Goal: Task Accomplishment & Management: Use online tool/utility

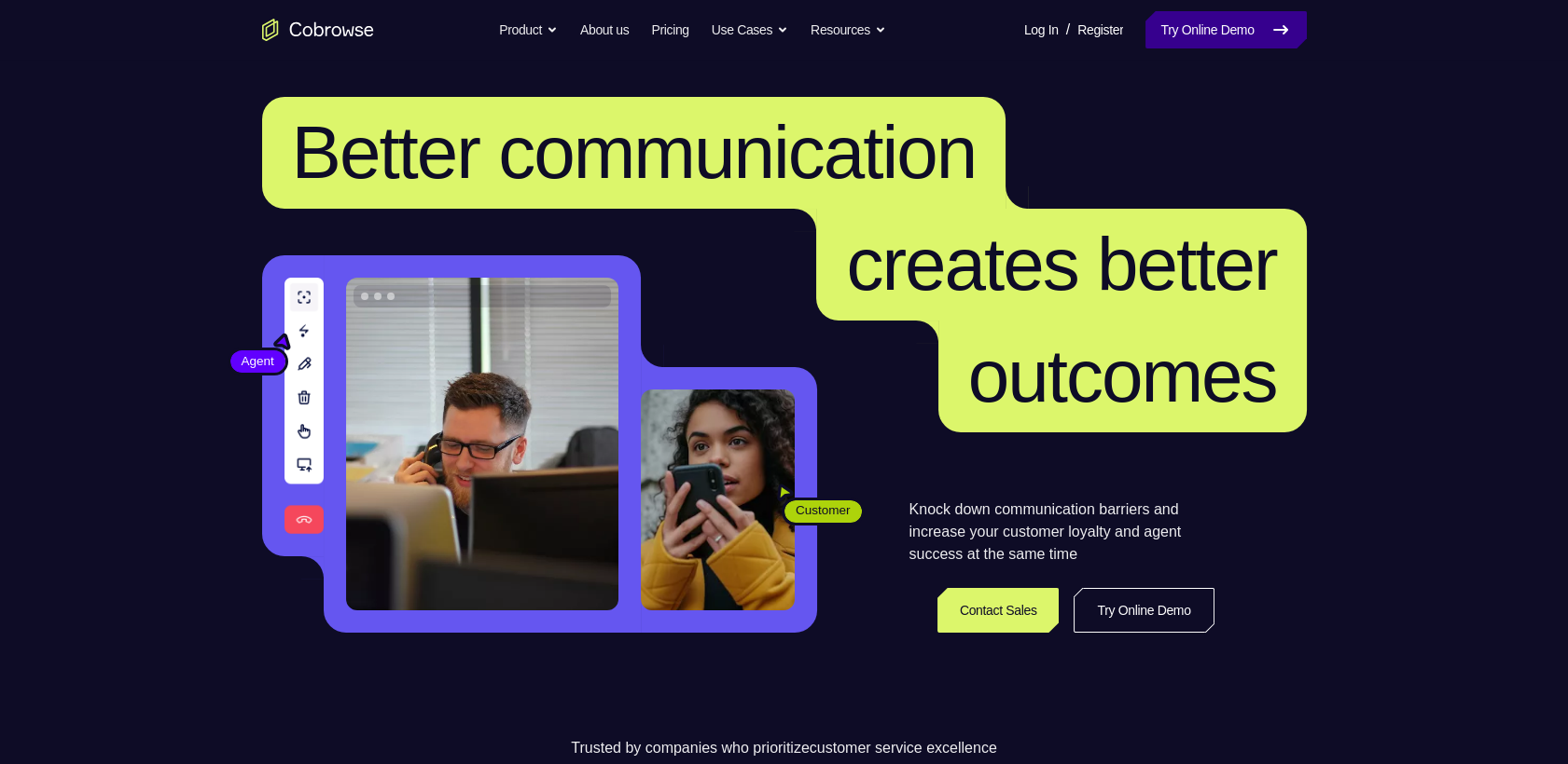
click at [1269, 20] on link "Try Online Demo" at bounding box center [1225, 30] width 161 height 37
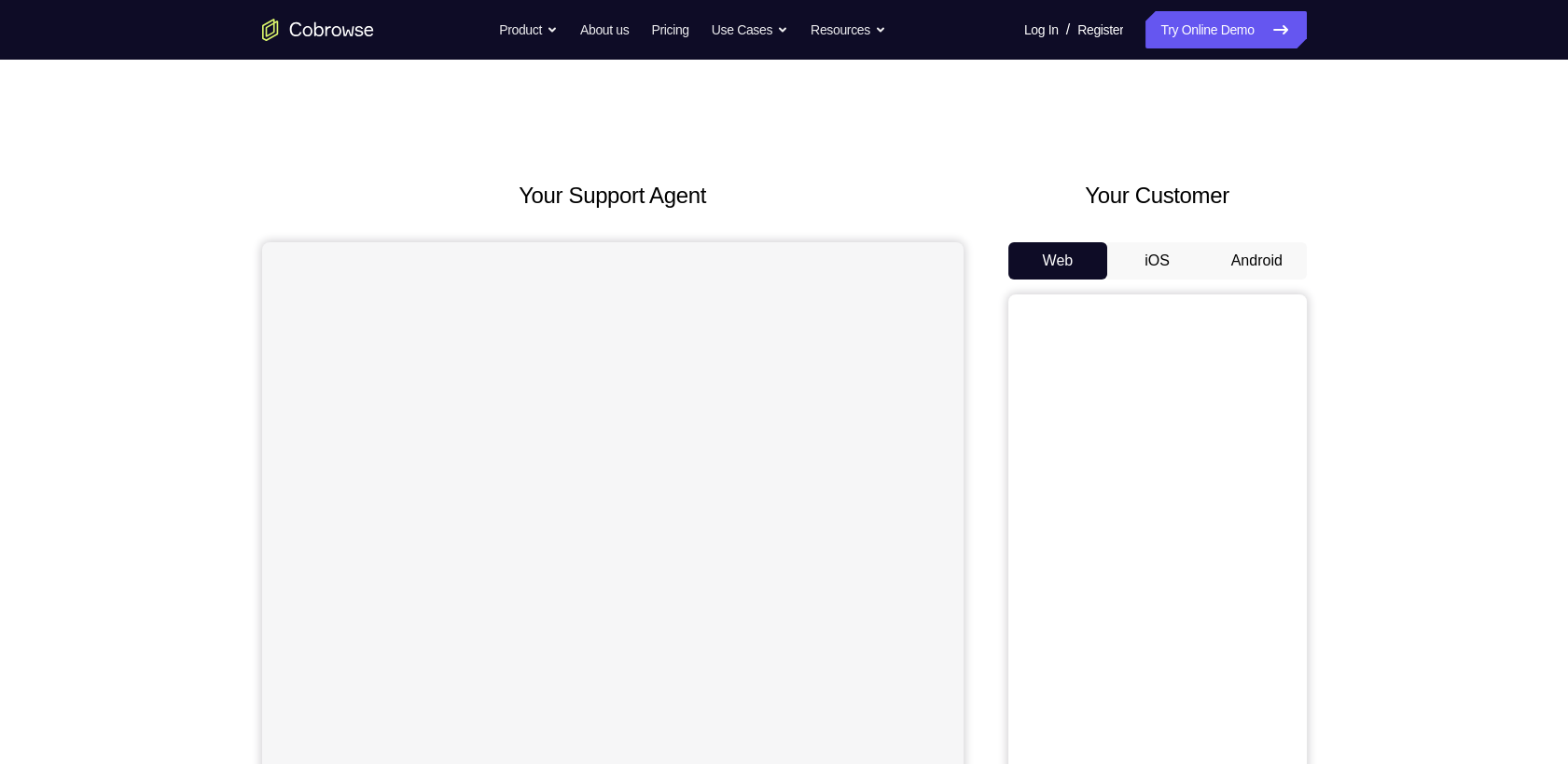
click at [1256, 242] on button "Android" at bounding box center [1256, 261] width 99 height 37
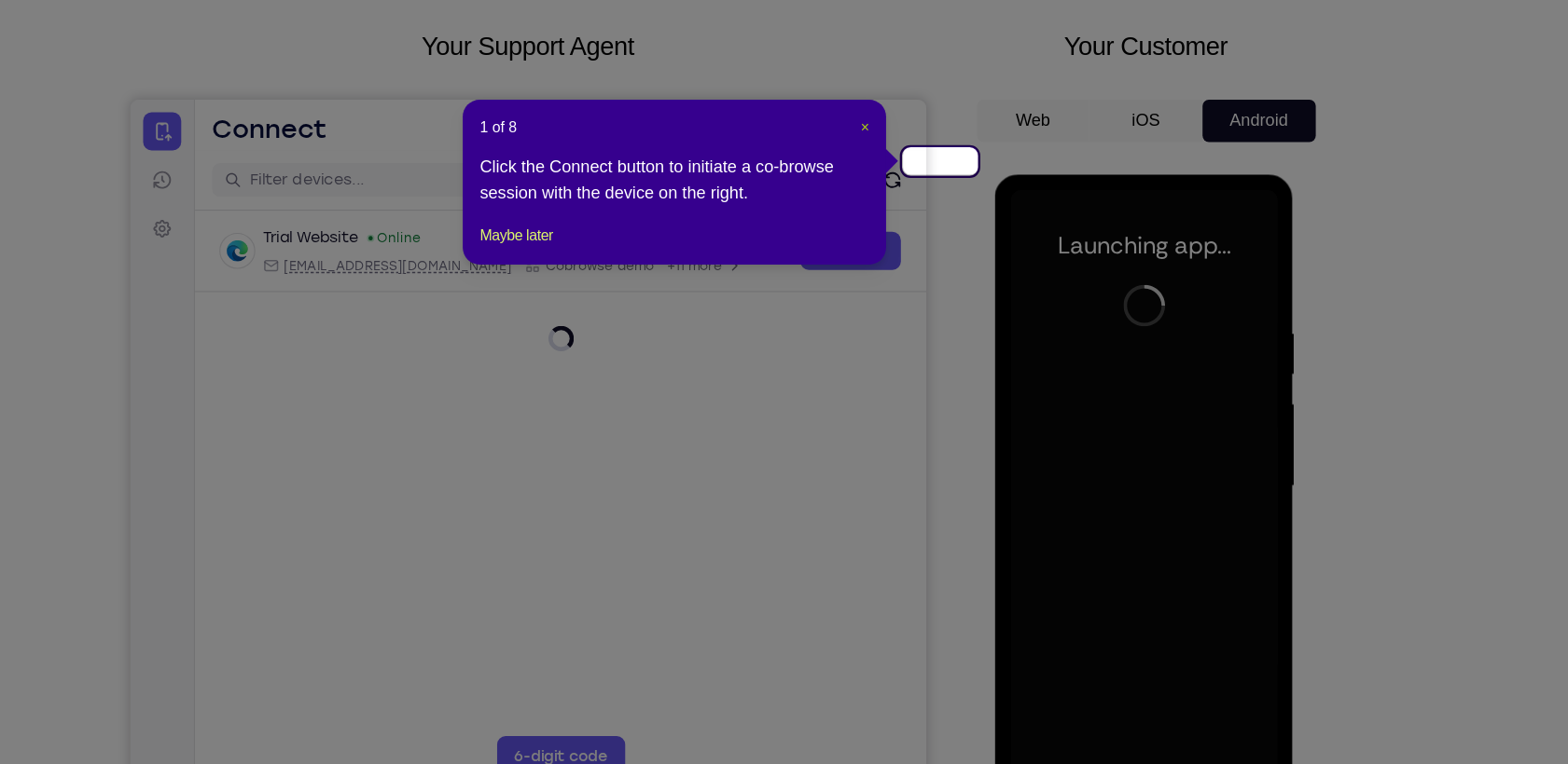
click at [913, 170] on button "×" at bounding box center [909, 171] width 8 height 19
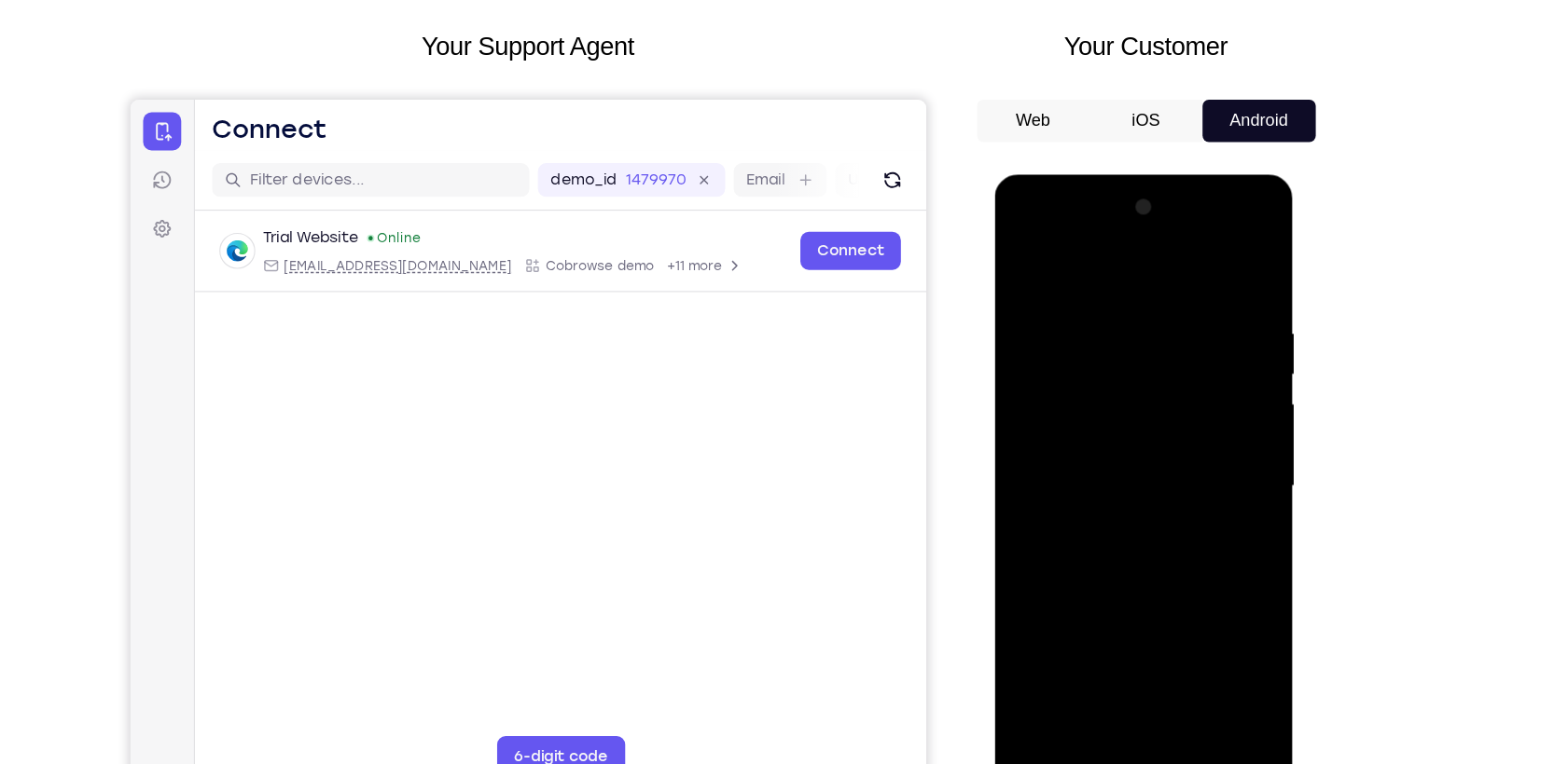
click at [1116, 696] on div at bounding box center [1127, 449] width 235 height 522
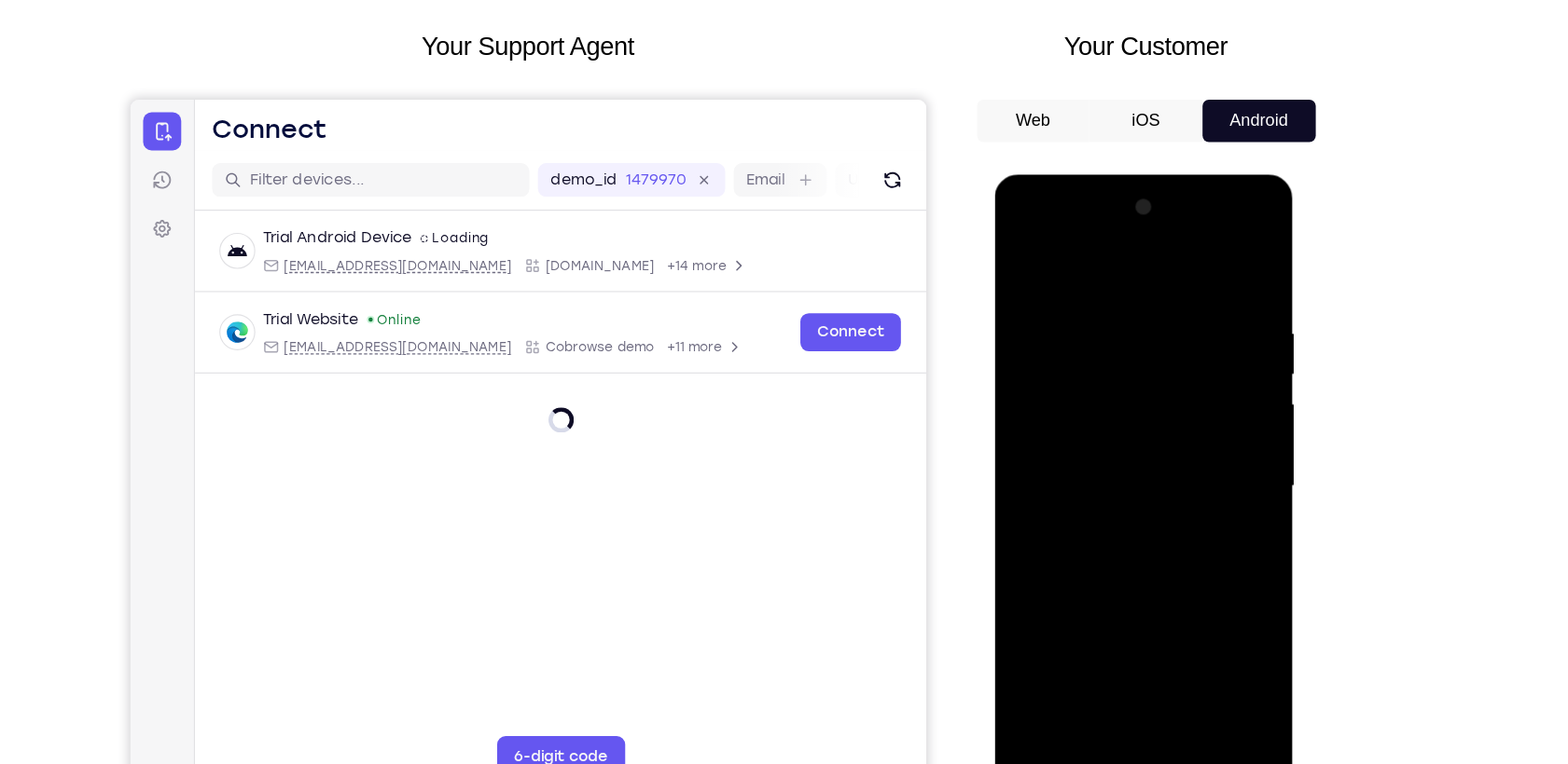
click at [1208, 605] on div at bounding box center [1127, 449] width 235 height 522
click at [1092, 268] on div at bounding box center [1127, 449] width 235 height 522
click at [1200, 459] on div at bounding box center [1127, 449] width 235 height 522
click at [1108, 482] on div at bounding box center [1127, 449] width 235 height 522
click at [1090, 412] on div at bounding box center [1127, 449] width 235 height 522
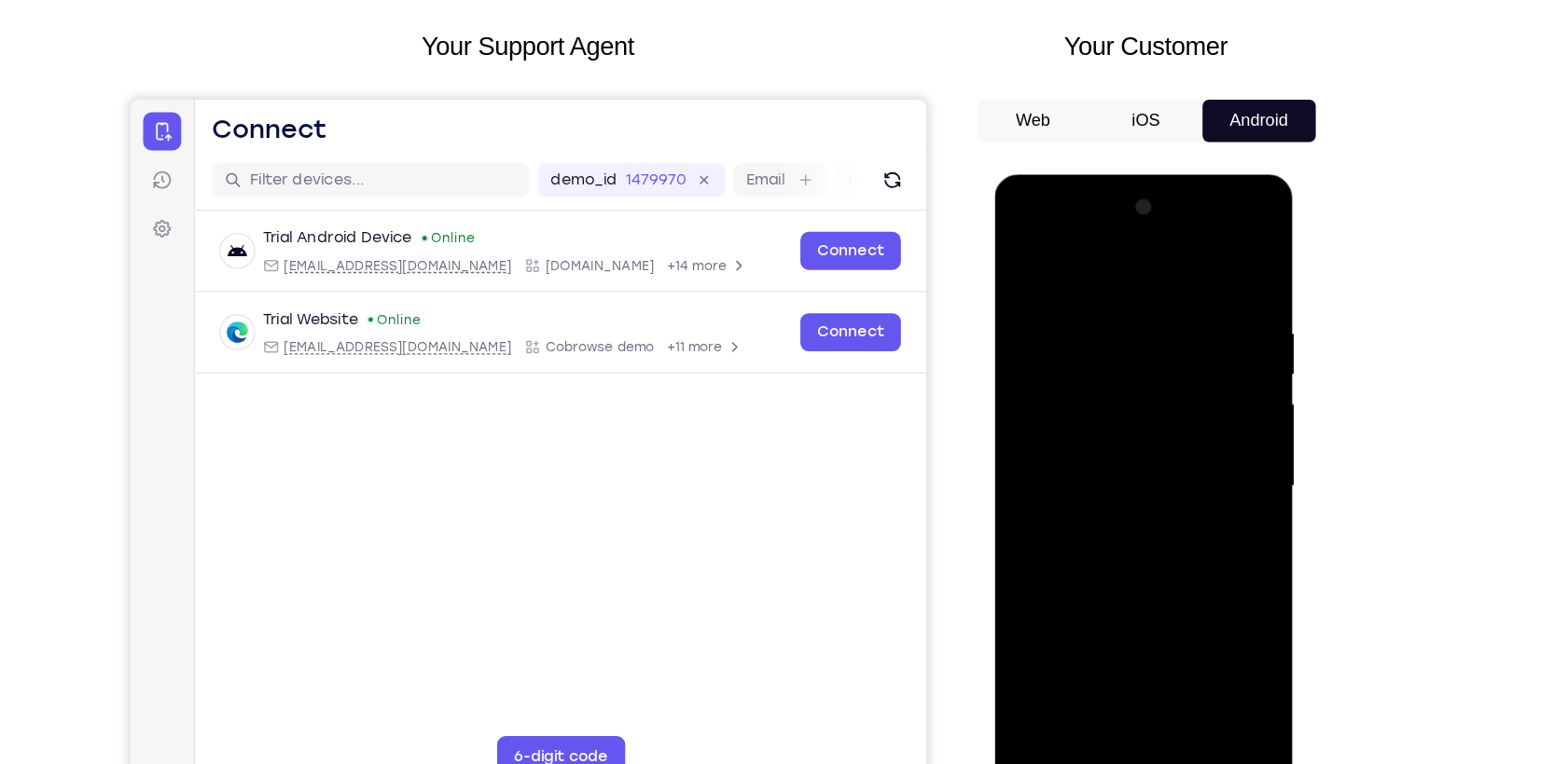
click at [1080, 437] on div at bounding box center [1127, 449] width 235 height 522
click at [1104, 486] on div at bounding box center [1127, 449] width 235 height 522
click at [1121, 408] on div at bounding box center [1127, 449] width 235 height 522
click at [1101, 314] on div at bounding box center [1127, 449] width 235 height 522
click at [1224, 319] on div at bounding box center [1127, 449] width 235 height 522
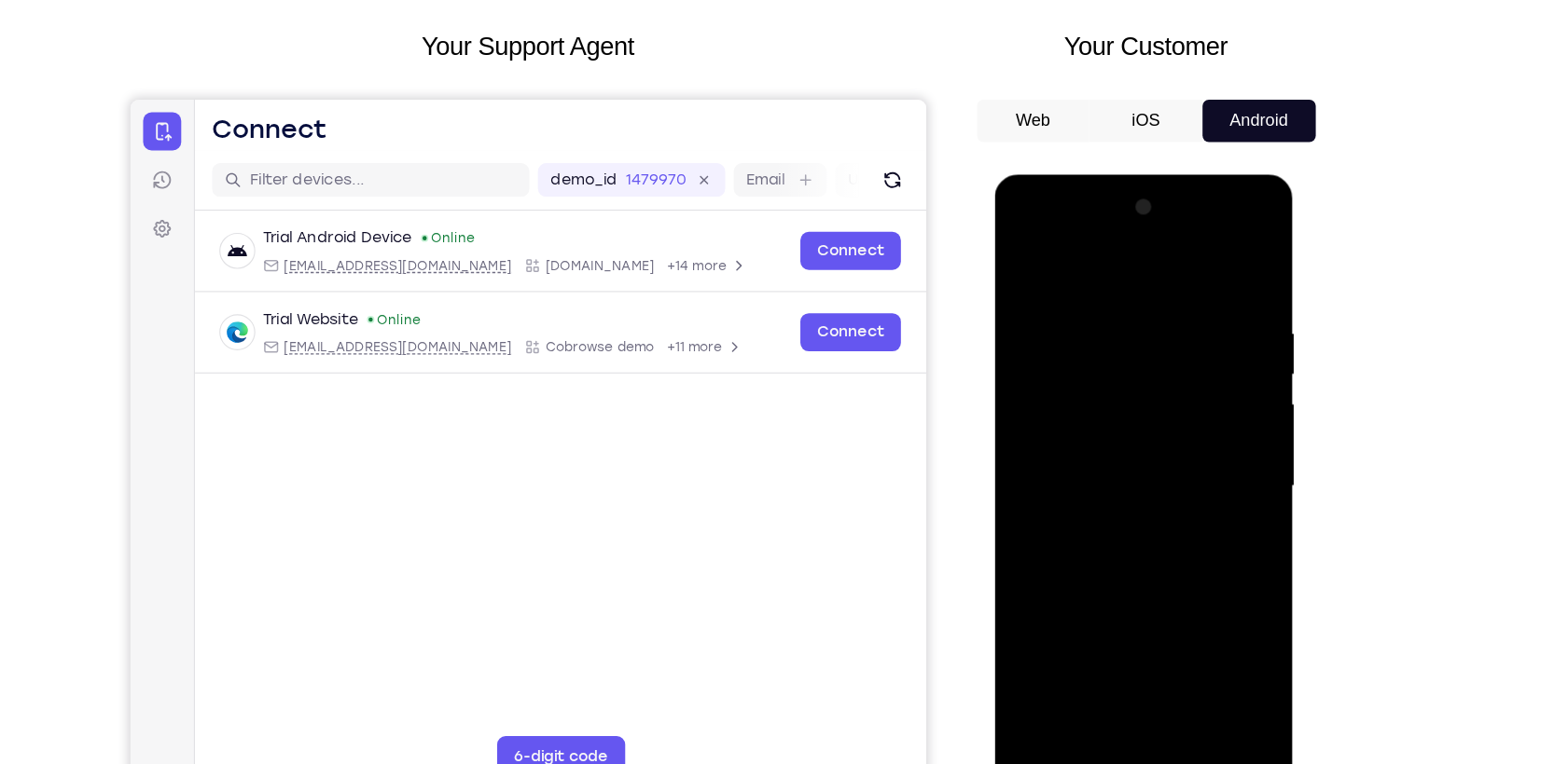
click at [1224, 319] on div at bounding box center [1127, 449] width 235 height 522
click at [1220, 270] on div at bounding box center [1127, 449] width 235 height 522
drag, startPoint x: 1215, startPoint y: 302, endPoint x: 1025, endPoint y: 335, distance: 192.8
click at [1025, 335] on div at bounding box center [1127, 449] width 235 height 522
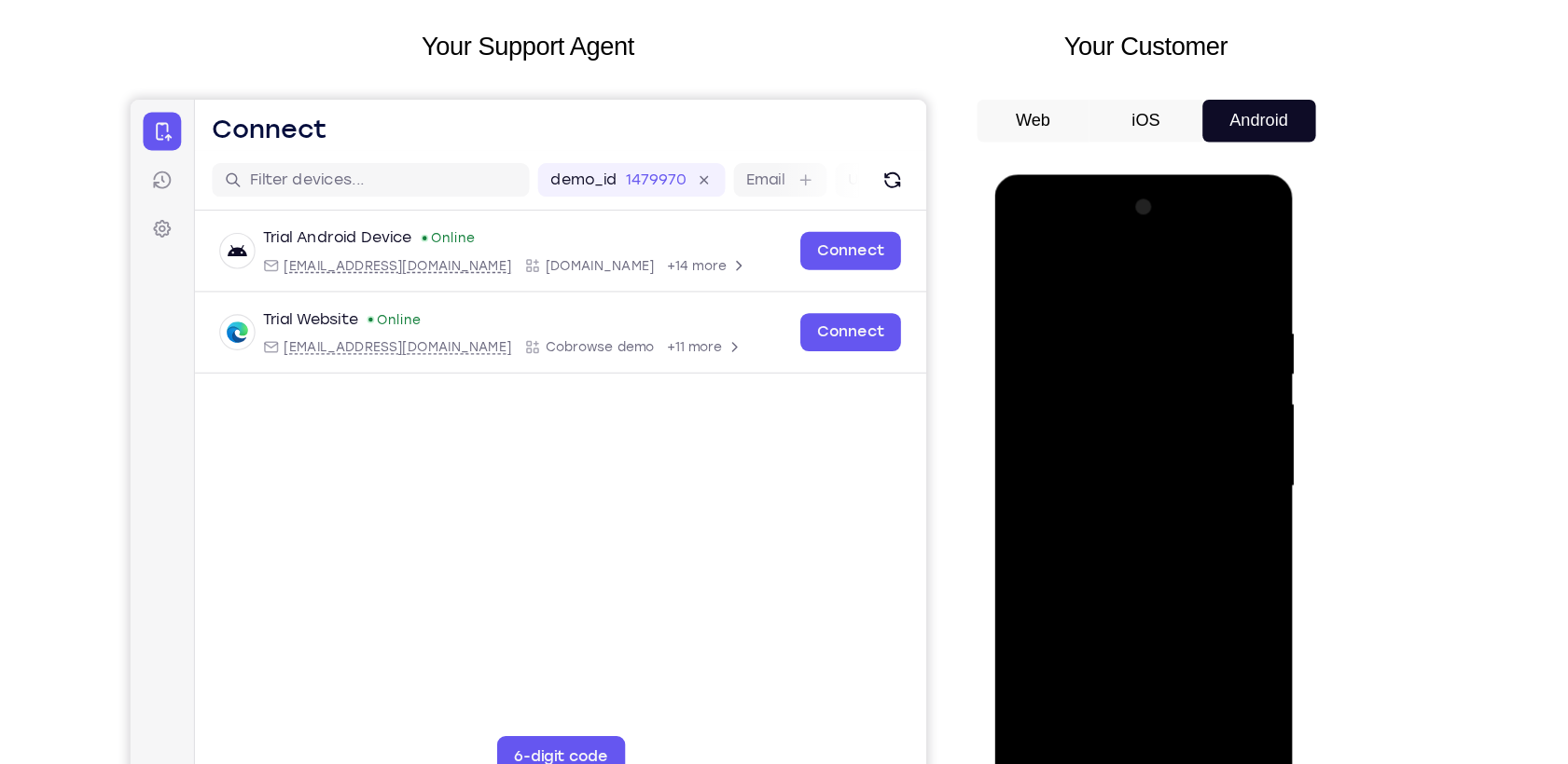
drag, startPoint x: 1228, startPoint y: 325, endPoint x: 1023, endPoint y: 327, distance: 205.0
click at [1023, 327] on div at bounding box center [1127, 449] width 235 height 522
click at [1177, 675] on div at bounding box center [1127, 449] width 235 height 522
click at [1168, 562] on div at bounding box center [1127, 449] width 235 height 522
click at [1231, 351] on div at bounding box center [1127, 449] width 235 height 522
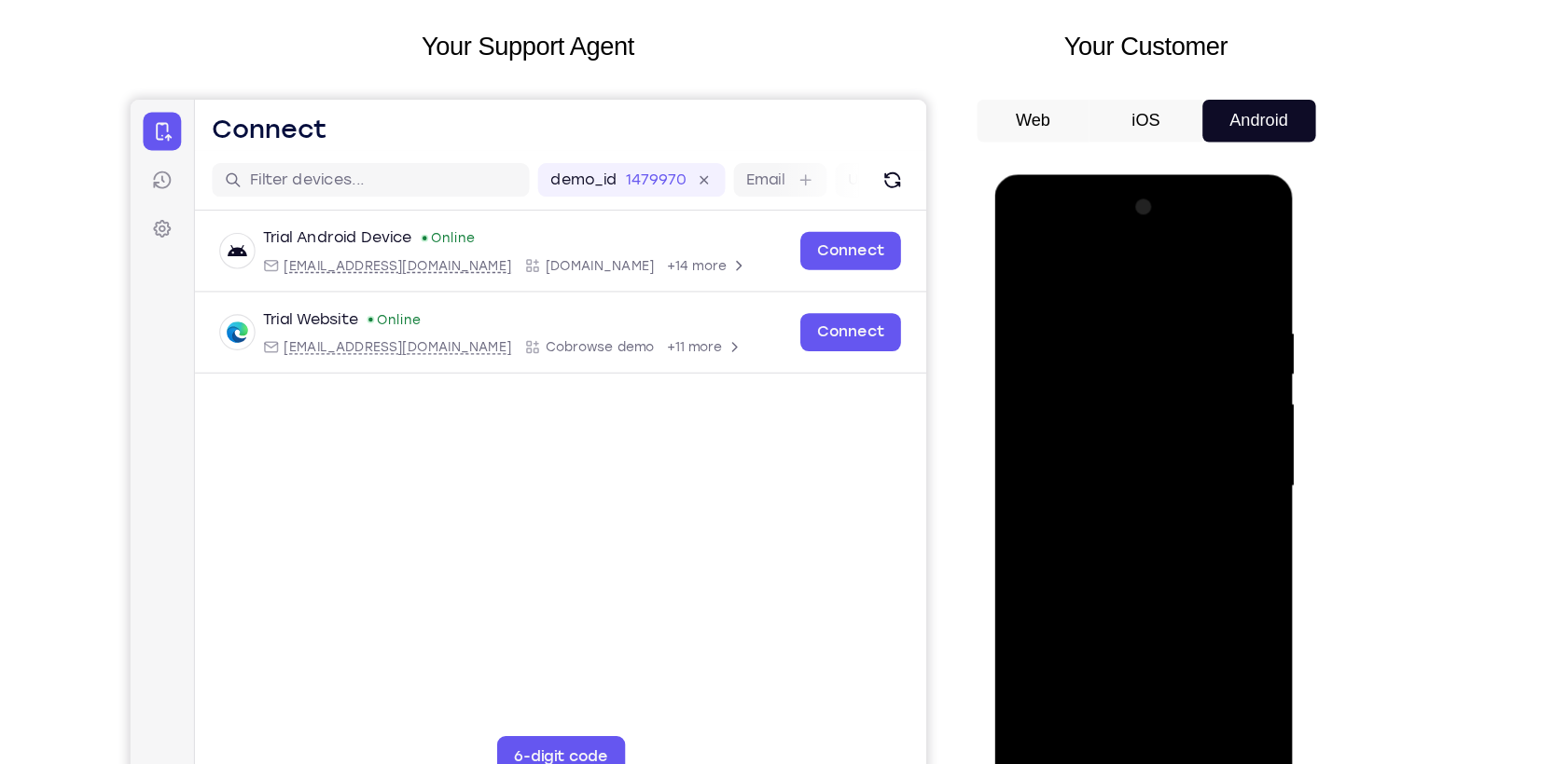
click at [1231, 351] on div at bounding box center [1127, 449] width 235 height 522
click at [1022, 344] on div at bounding box center [1127, 449] width 235 height 522
click at [1140, 638] on div at bounding box center [1127, 449] width 235 height 522
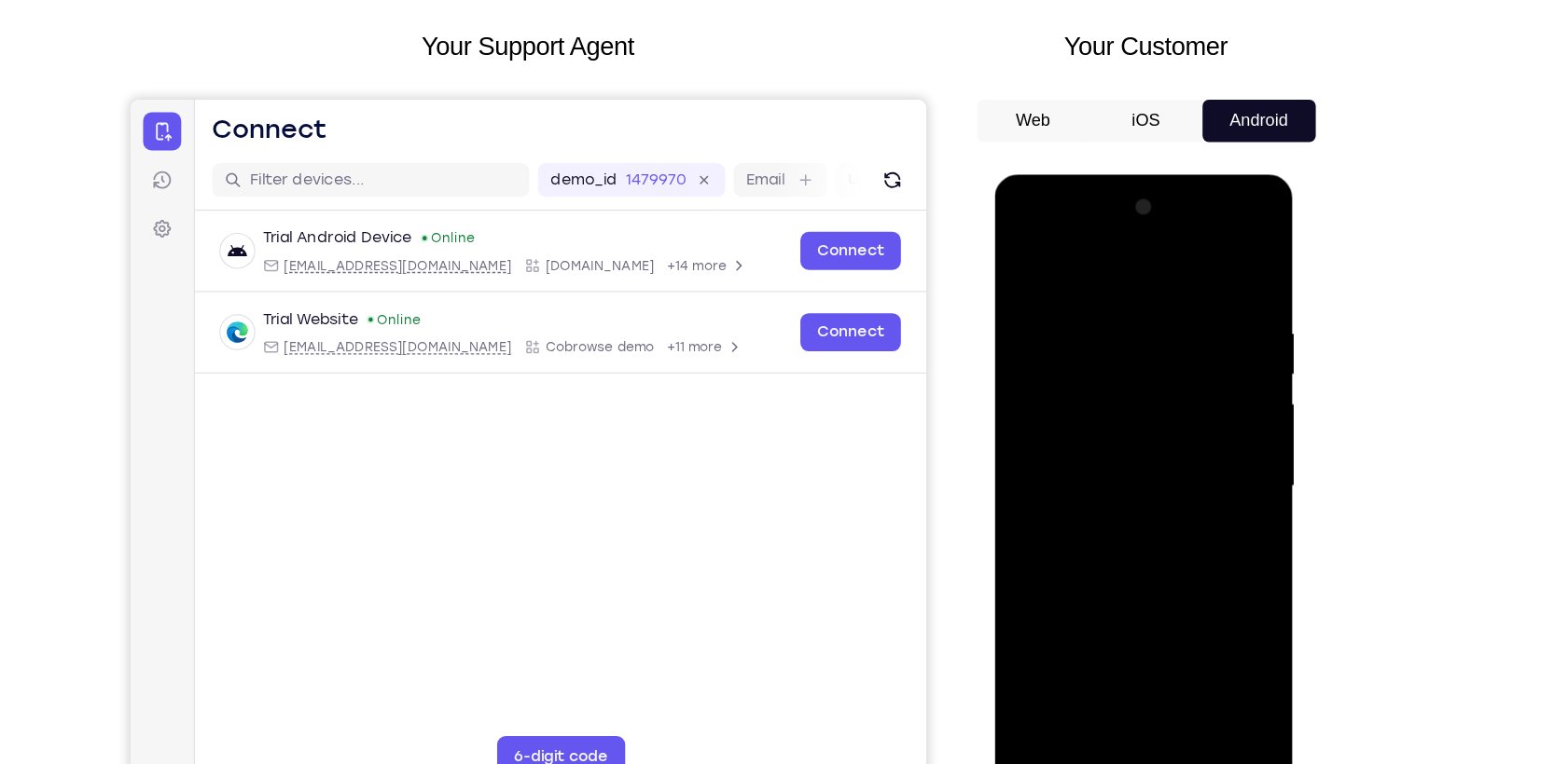
click at [1122, 331] on div at bounding box center [1127, 449] width 235 height 522
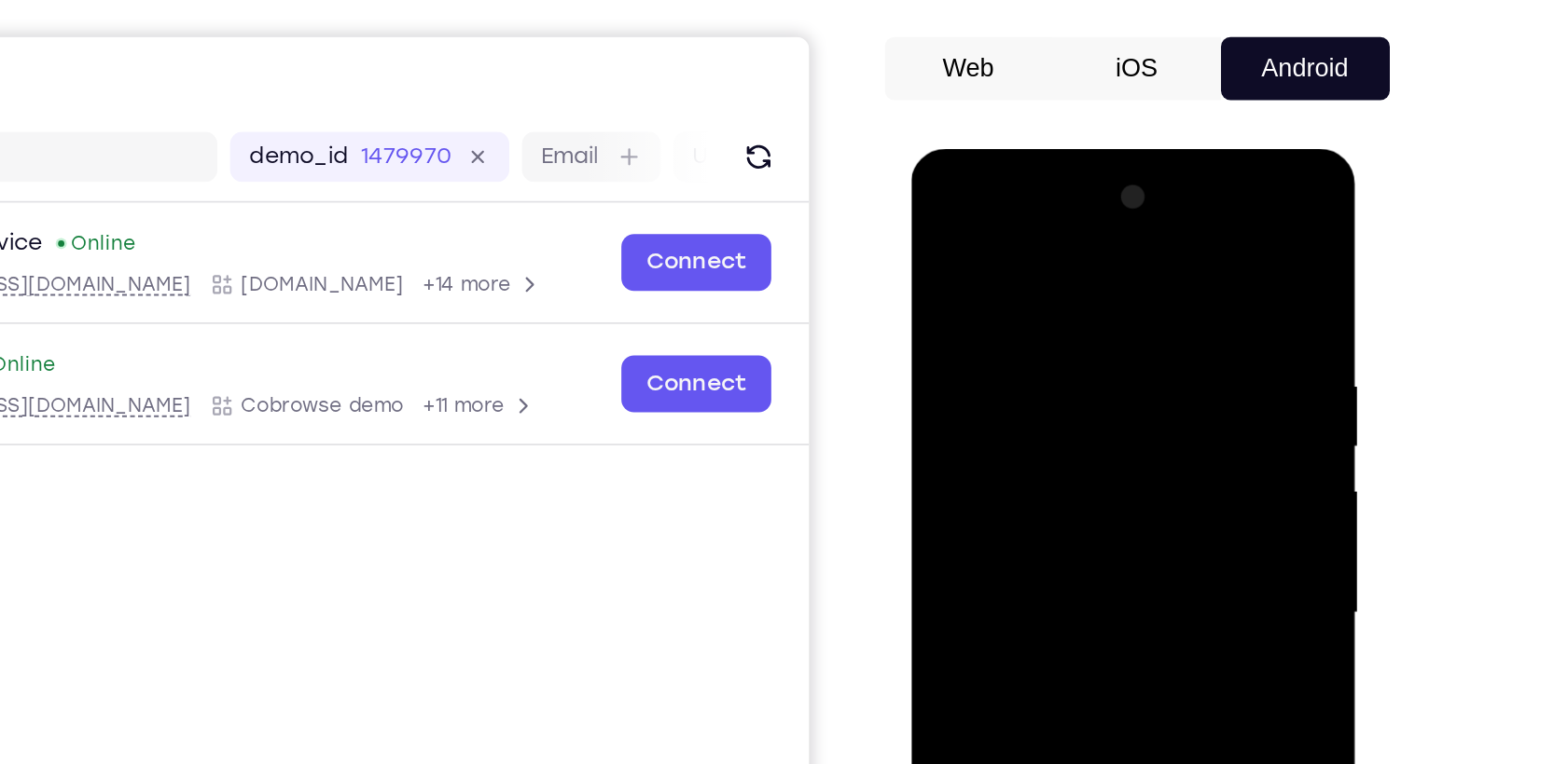
scroll to position [96, 0]
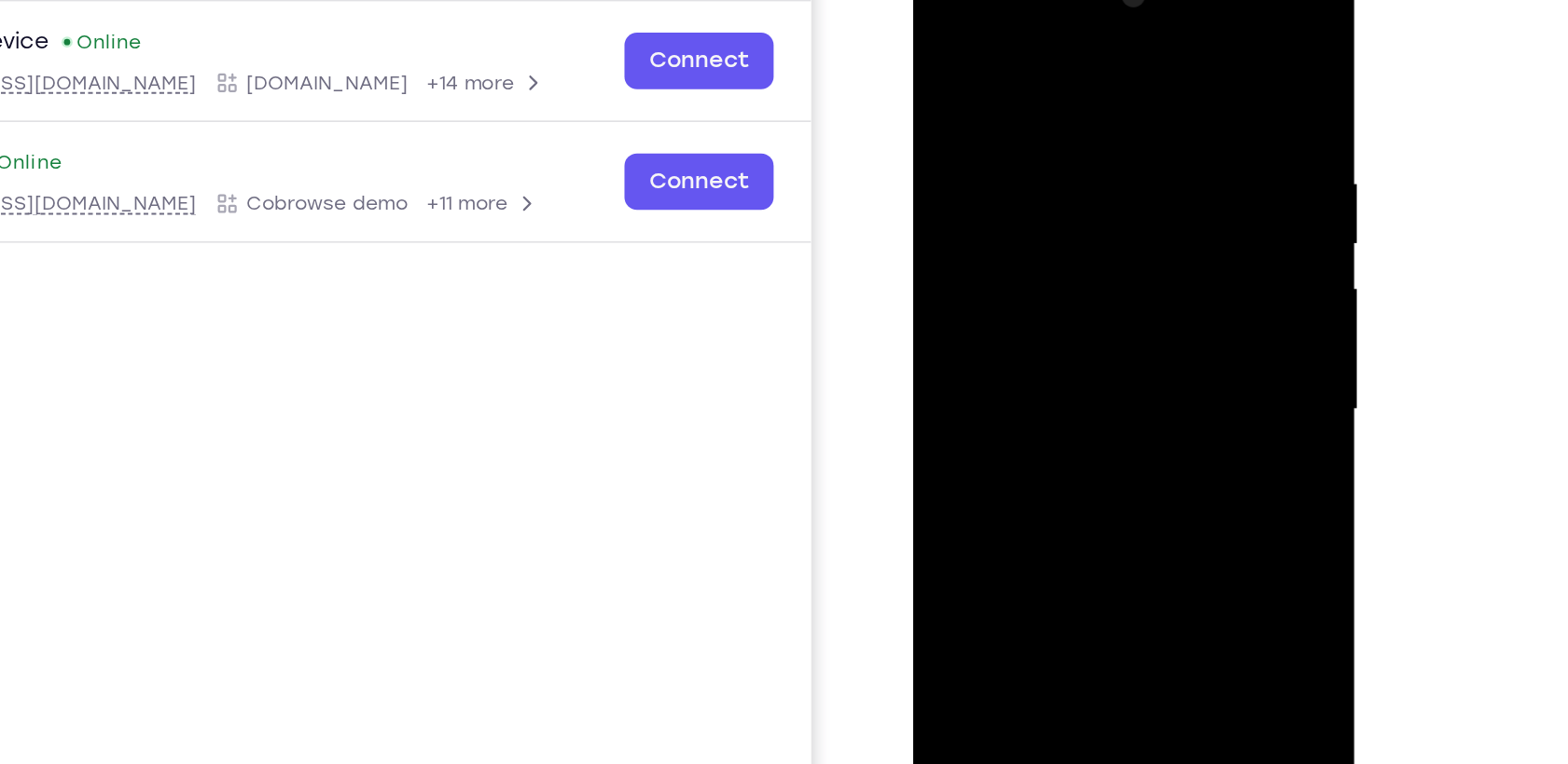
click at [995, 430] on div at bounding box center [1043, 223] width 235 height 522
click at [1137, 294] on div at bounding box center [1043, 223] width 235 height 522
click at [1127, 294] on div at bounding box center [1043, 223] width 235 height 522
drag, startPoint x: 1065, startPoint y: 405, endPoint x: 1115, endPoint y: 318, distance: 100.3
click at [1115, 318] on div at bounding box center [1043, 223] width 235 height 522
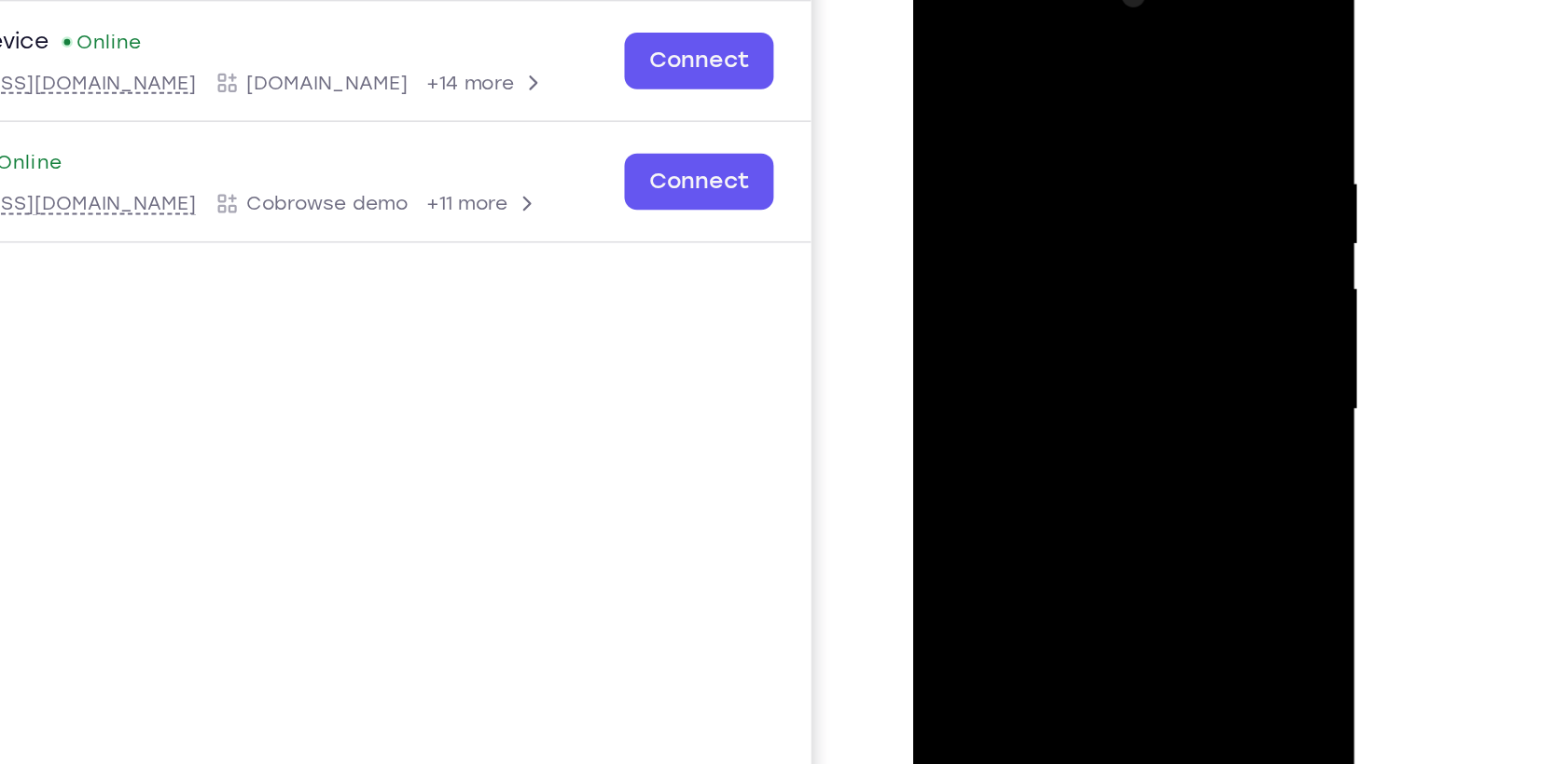
drag, startPoint x: 1054, startPoint y: 414, endPoint x: 1071, endPoint y: 300, distance: 115.3
click at [1071, 300] on div at bounding box center [1043, 223] width 235 height 522
drag, startPoint x: 1068, startPoint y: 407, endPoint x: 1098, endPoint y: 286, distance: 124.7
click at [1098, 286] on div at bounding box center [1043, 223] width 235 height 522
drag, startPoint x: 1058, startPoint y: 411, endPoint x: 1078, endPoint y: 345, distance: 69.0
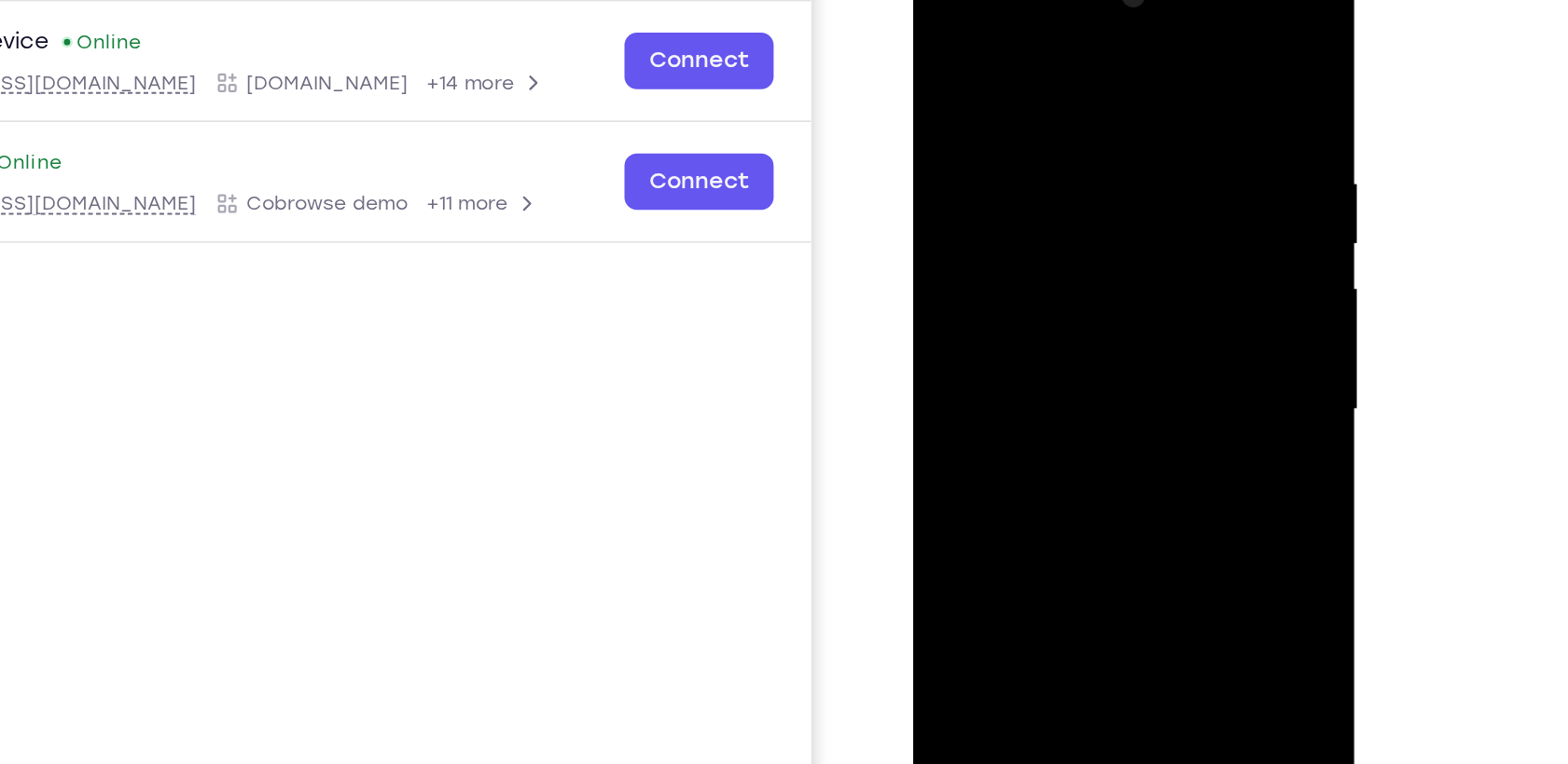
click at [1078, 345] on div at bounding box center [1043, 223] width 235 height 522
click at [993, 374] on div at bounding box center [1043, 223] width 235 height 522
click at [1143, 43] on div at bounding box center [1043, 223] width 235 height 522
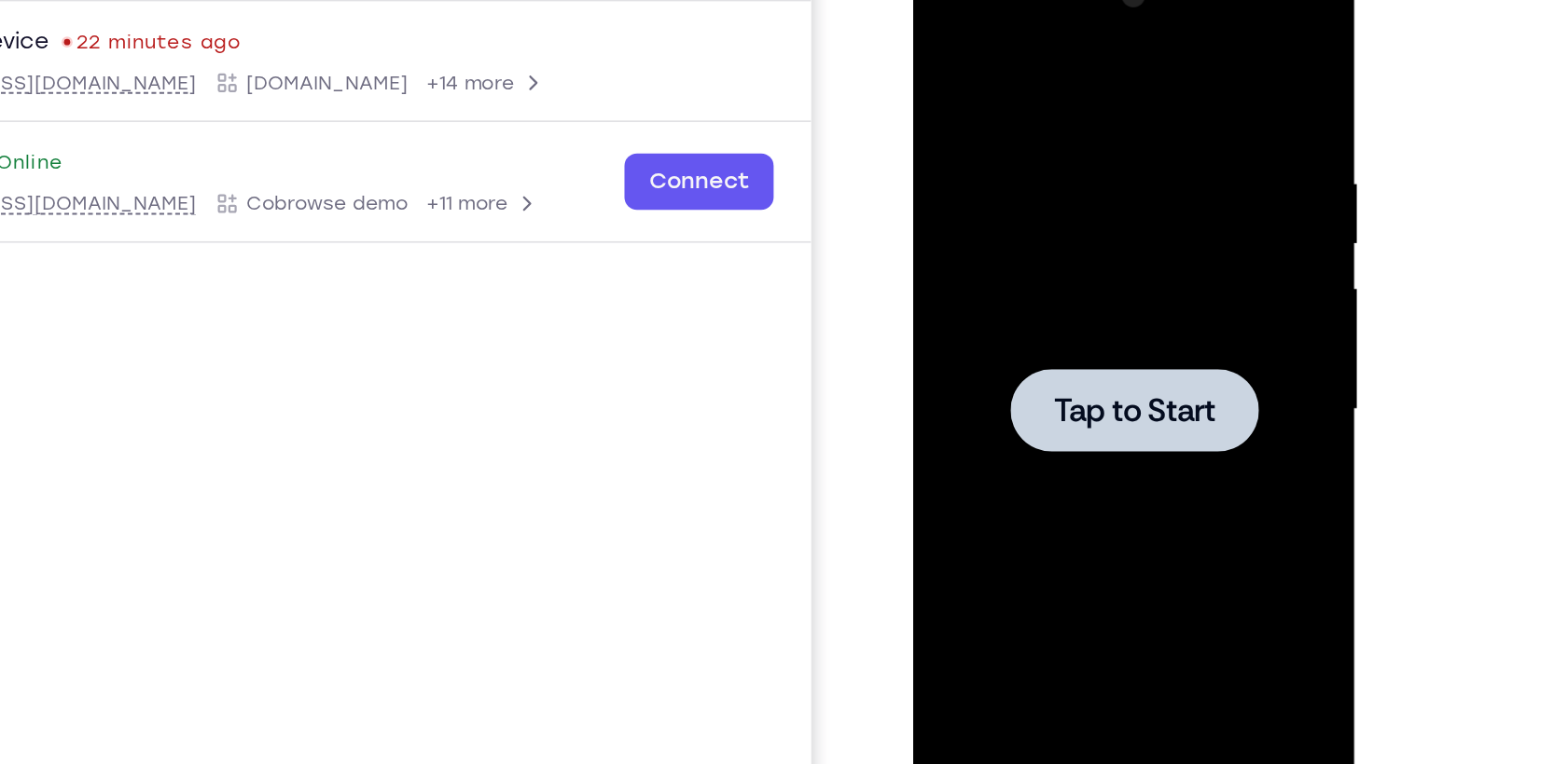
click at [1069, 215] on span "Tap to Start" at bounding box center [1043, 223] width 96 height 19
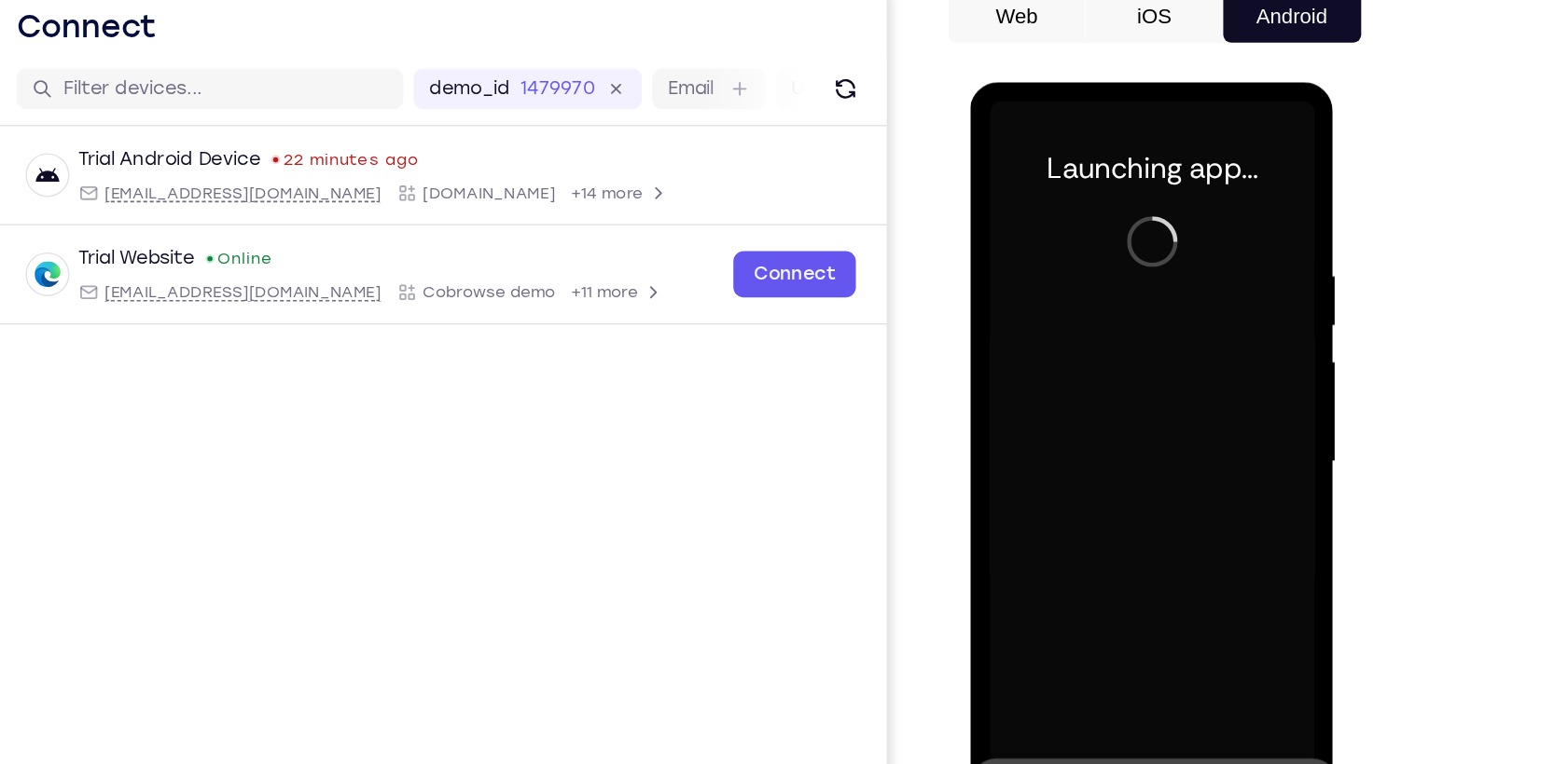
click at [1225, 605] on icon at bounding box center [1217, 605] width 15 height 15
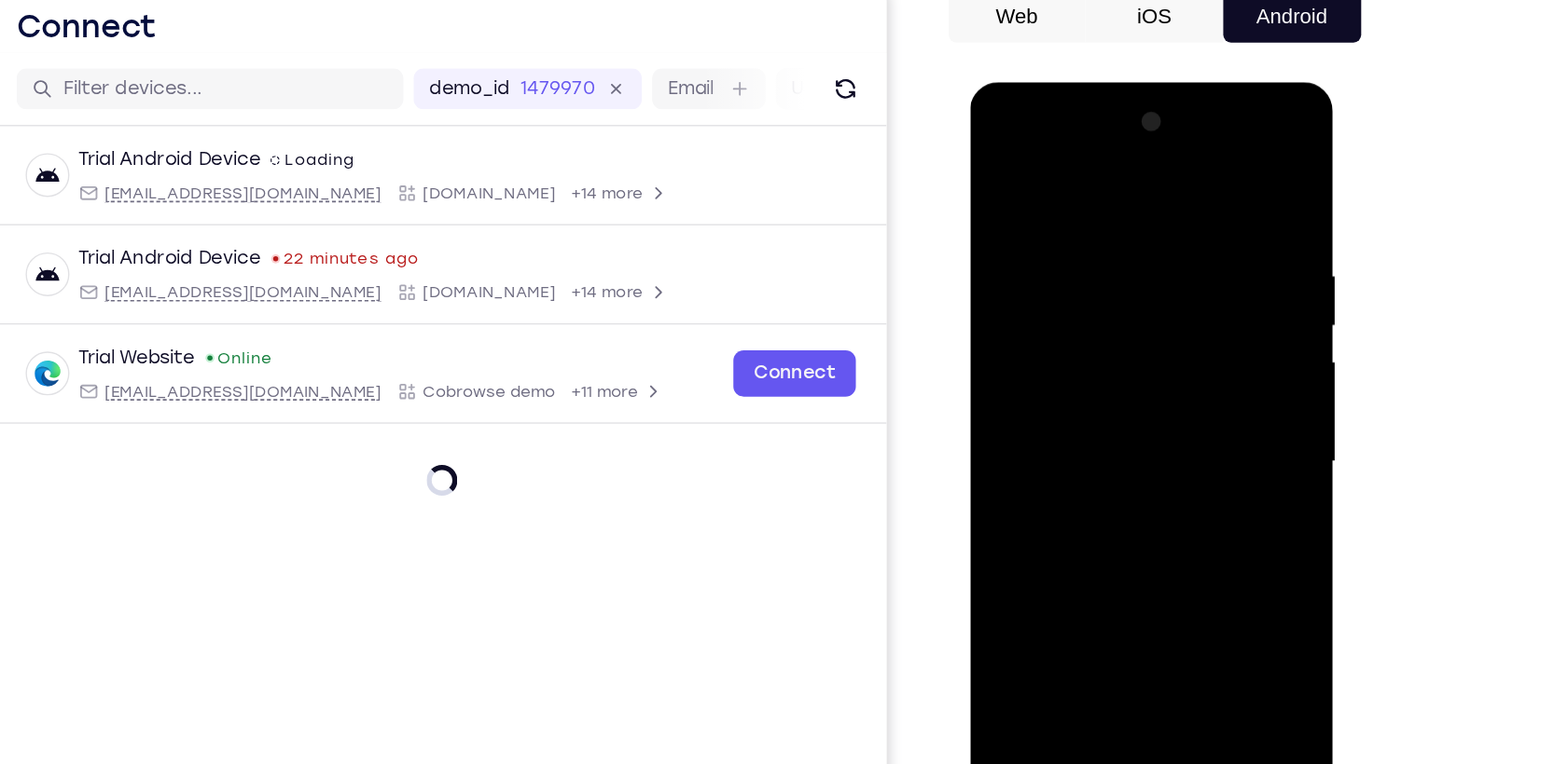
click at [1102, 598] on div at bounding box center [1101, 357] width 235 height 522
click at [1098, 601] on div at bounding box center [1101, 357] width 235 height 522
click at [1174, 526] on div at bounding box center [1101, 357] width 235 height 522
click at [1056, 179] on div at bounding box center [1101, 357] width 235 height 522
click at [1185, 343] on div at bounding box center [1101, 357] width 235 height 522
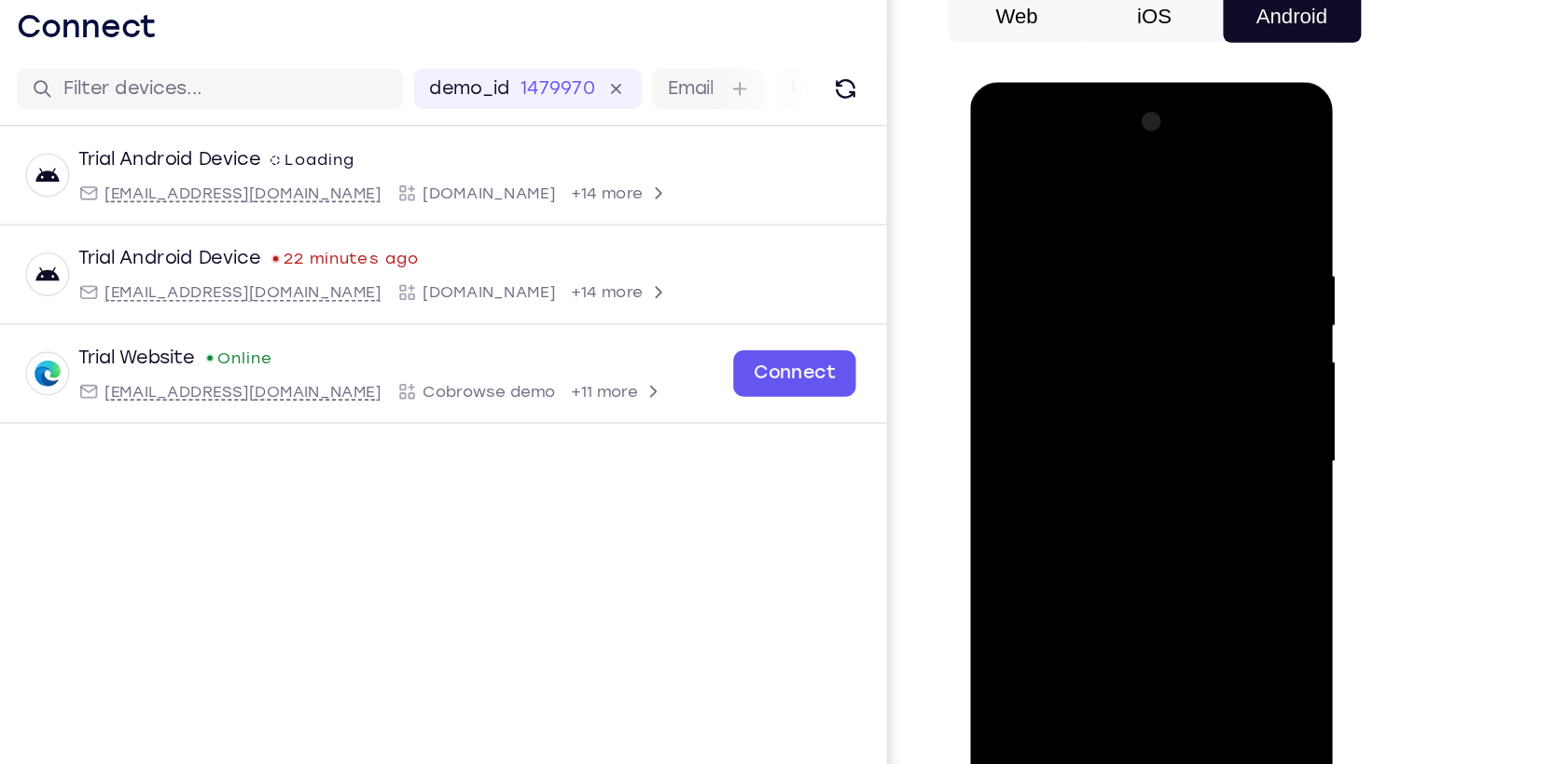
click at [1084, 386] on div at bounding box center [1101, 357] width 235 height 522
click at [1115, 334] on div at bounding box center [1101, 357] width 235 height 522
click at [1090, 310] on div at bounding box center [1101, 357] width 235 height 522
click at [1035, 283] on div at bounding box center [1101, 357] width 235 height 522
click at [1066, 359] on div at bounding box center [1101, 357] width 235 height 522
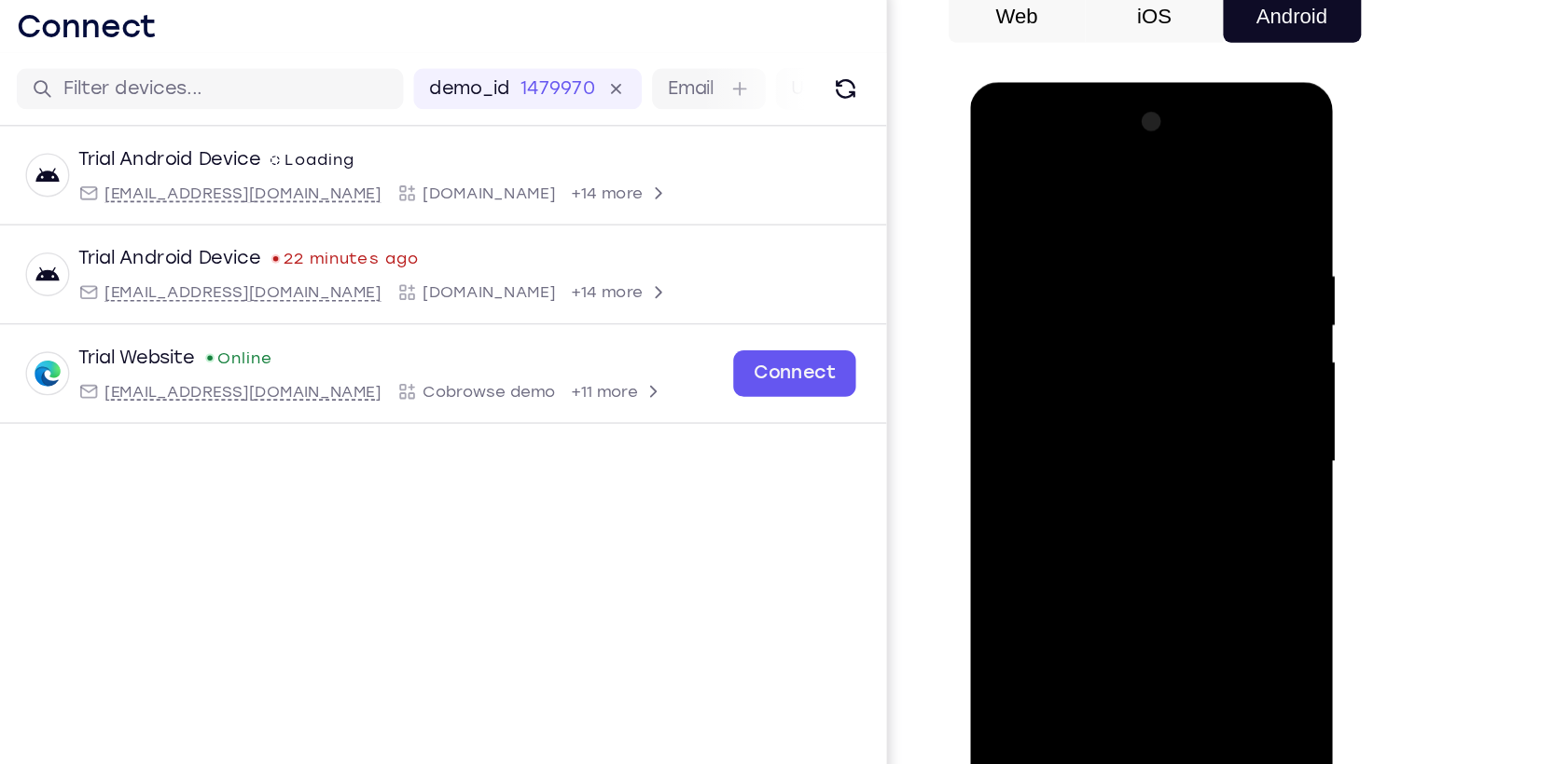
click at [1088, 415] on div at bounding box center [1101, 357] width 235 height 522
drag, startPoint x: 1030, startPoint y: 159, endPoint x: 1327, endPoint y: 171, distance: 297.2
click at [1236, 171] on html "Online web based iOS Simulators and Android Emulators. Run iPhone, iPad, Mobile…" at bounding box center [1103, 361] width 266 height 559
click at [1078, 411] on div at bounding box center [1101, 357] width 235 height 522
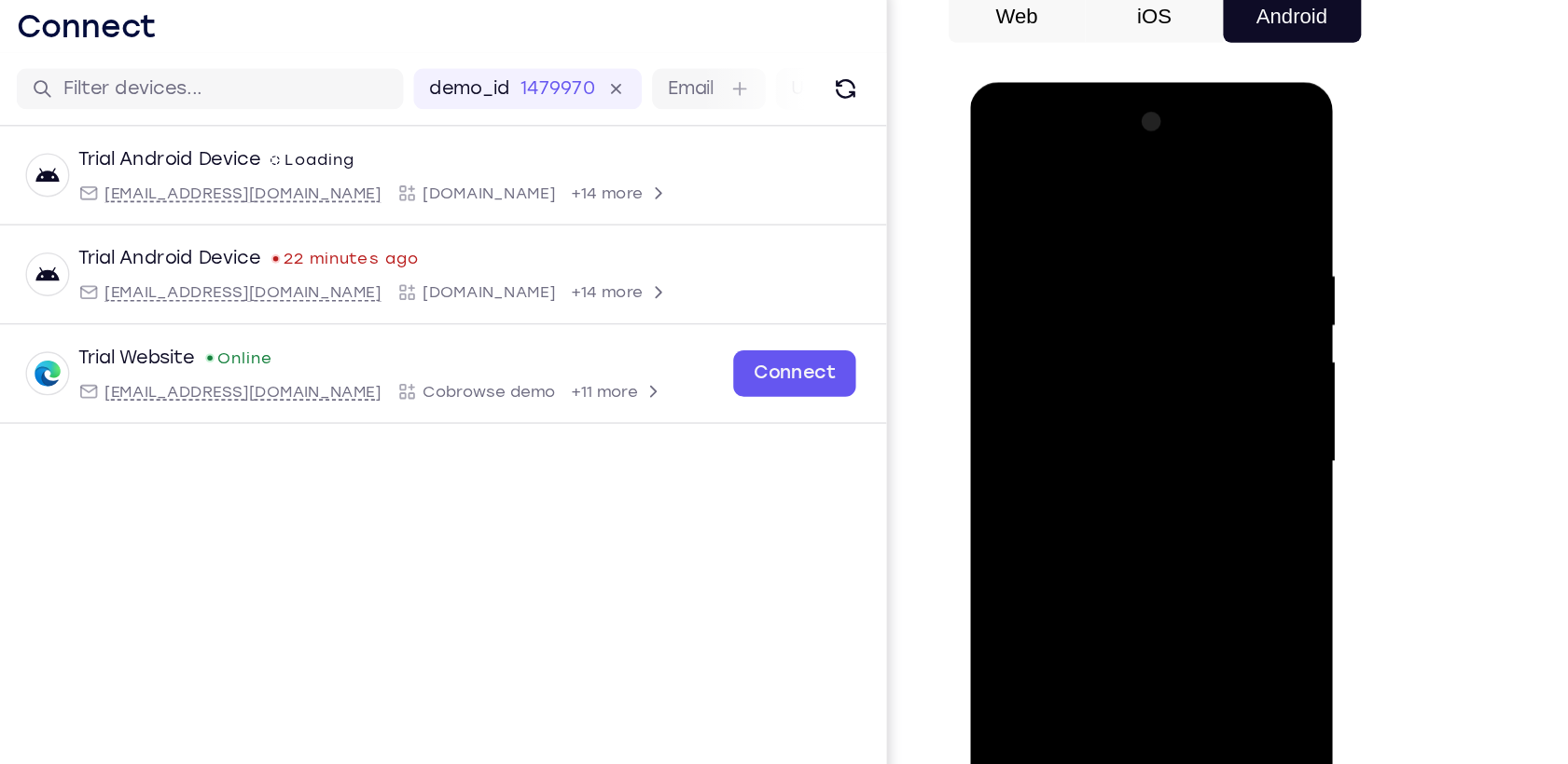
click at [1097, 410] on div at bounding box center [1101, 357] width 235 height 522
click at [1099, 438] on div at bounding box center [1101, 357] width 235 height 522
click at [1076, 208] on div at bounding box center [1101, 357] width 235 height 522
click at [1198, 181] on div at bounding box center [1101, 357] width 235 height 522
click at [1133, 206] on div at bounding box center [1101, 357] width 235 height 522
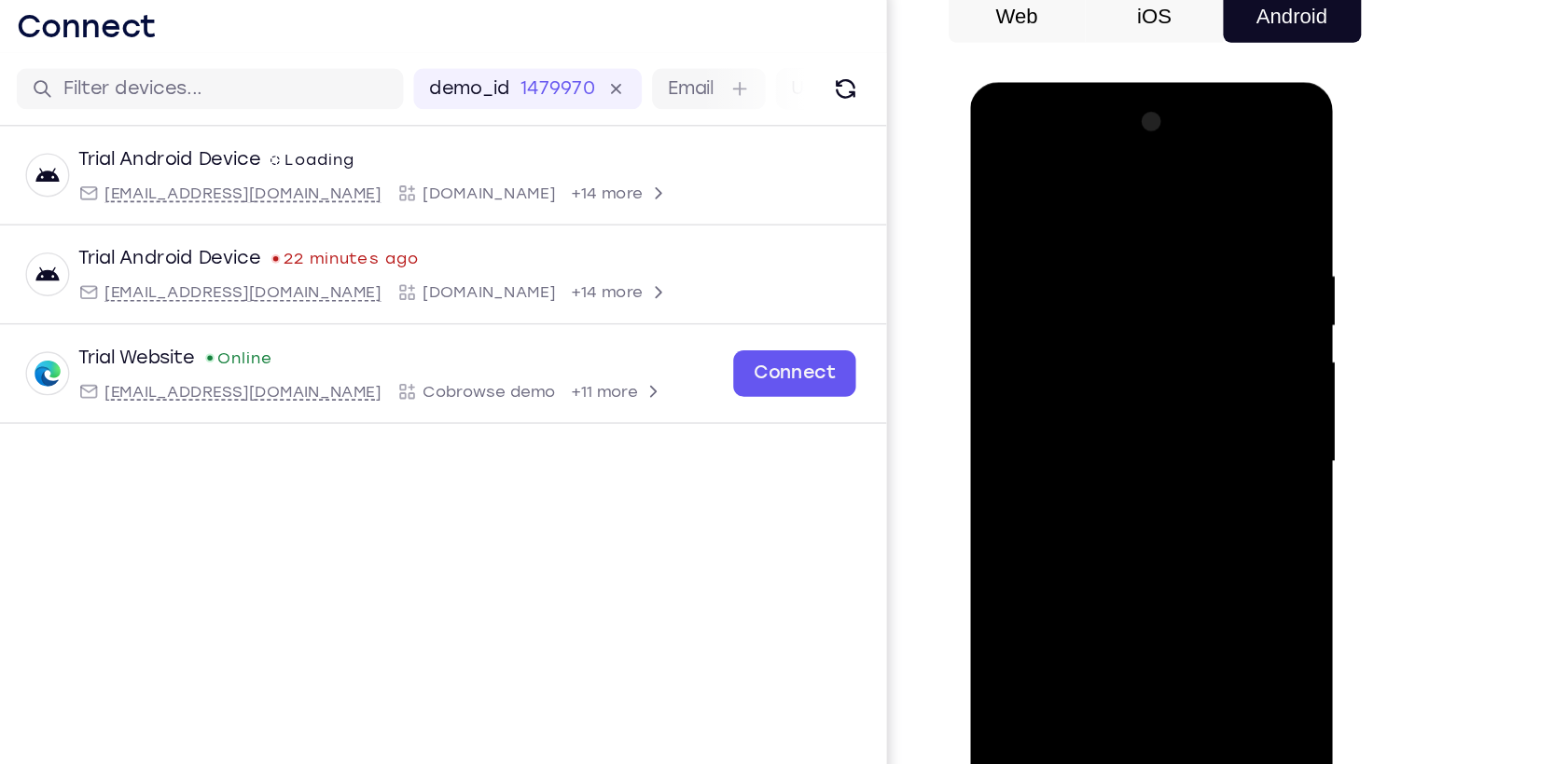
click at [1201, 230] on div at bounding box center [1101, 357] width 235 height 522
click at [1196, 177] on div at bounding box center [1101, 357] width 235 height 522
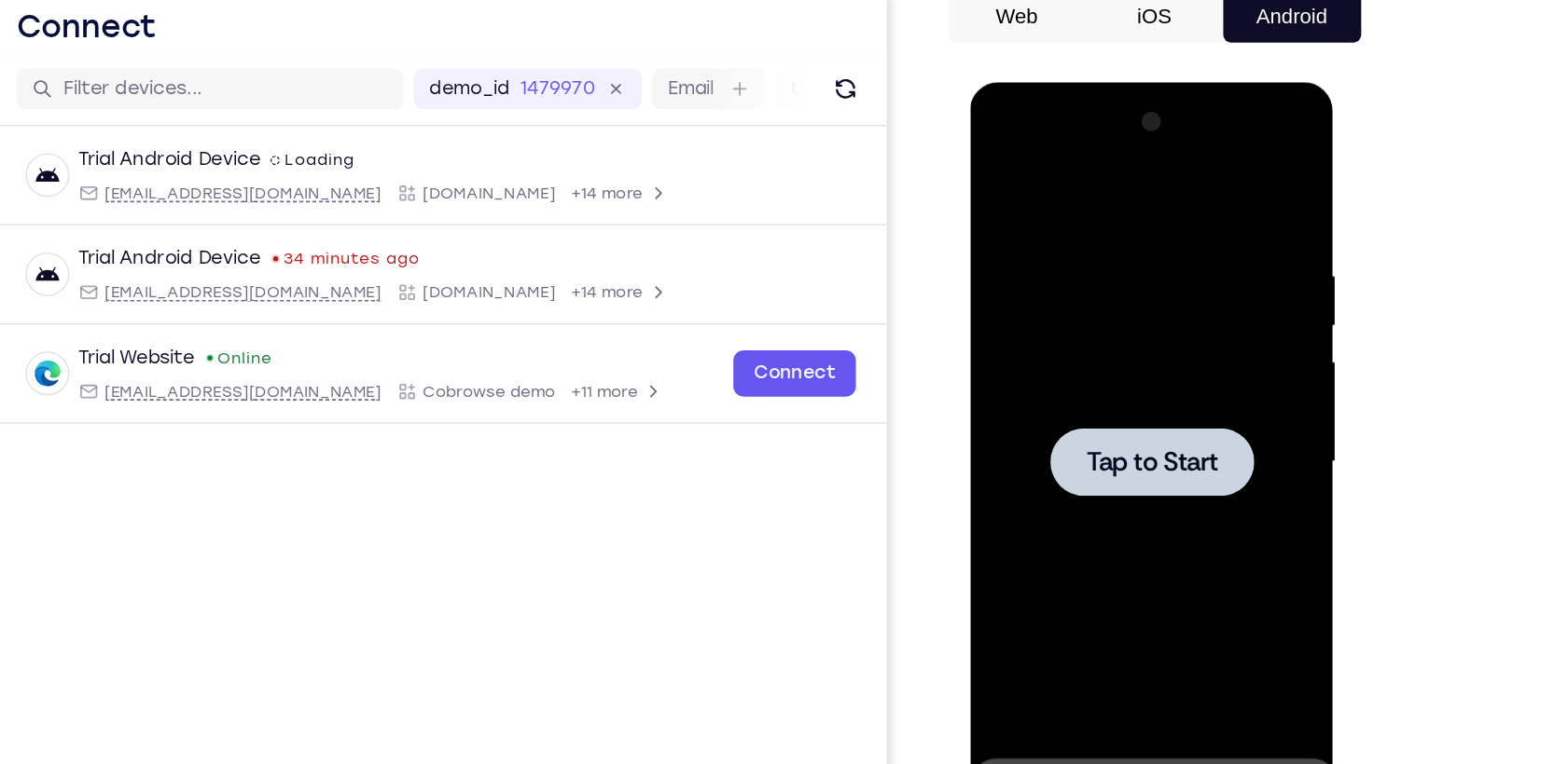
click at [1169, 414] on div at bounding box center [1101, 357] width 235 height 522
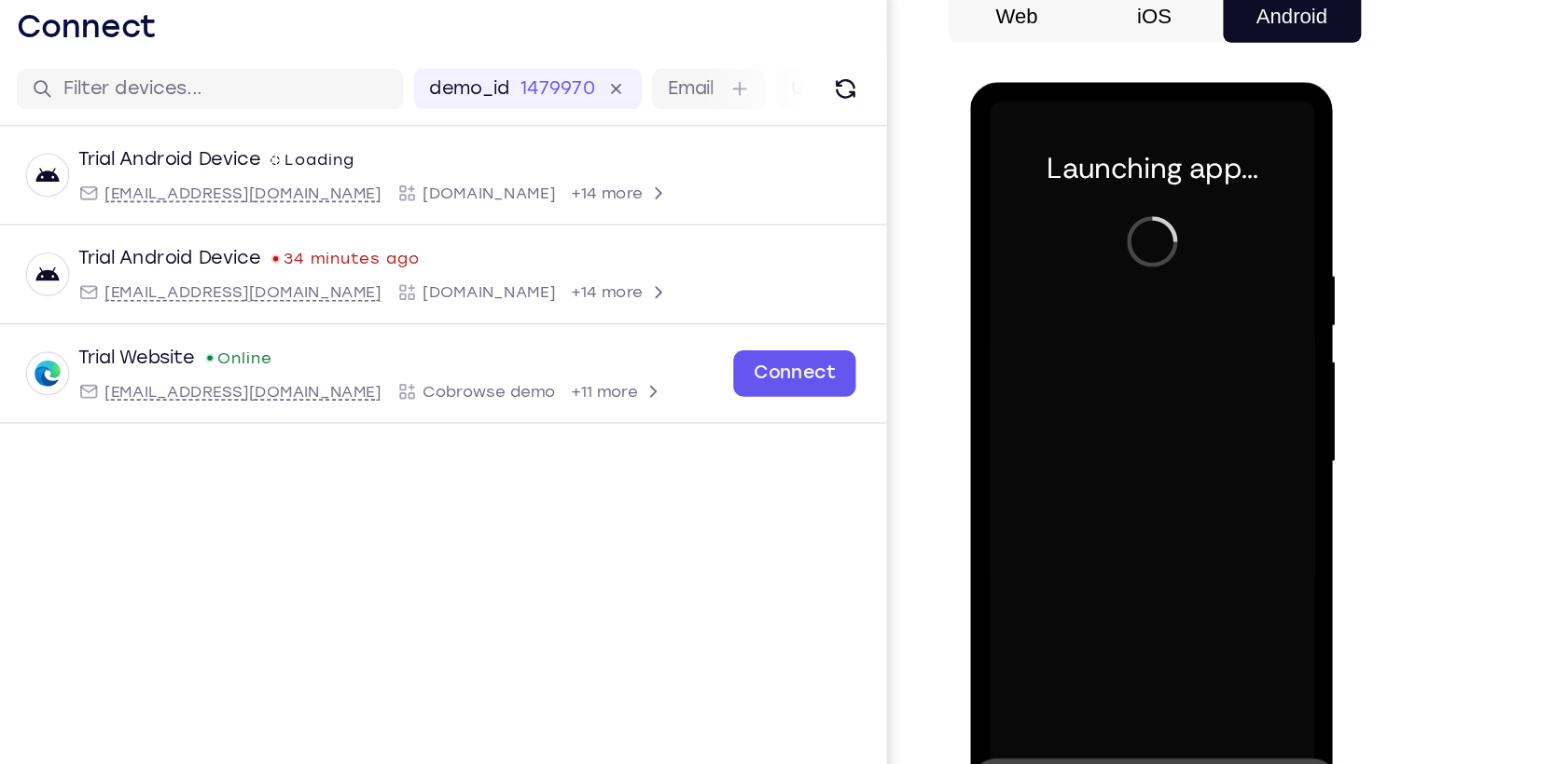
click at [1219, 614] on button at bounding box center [1217, 605] width 30 height 30
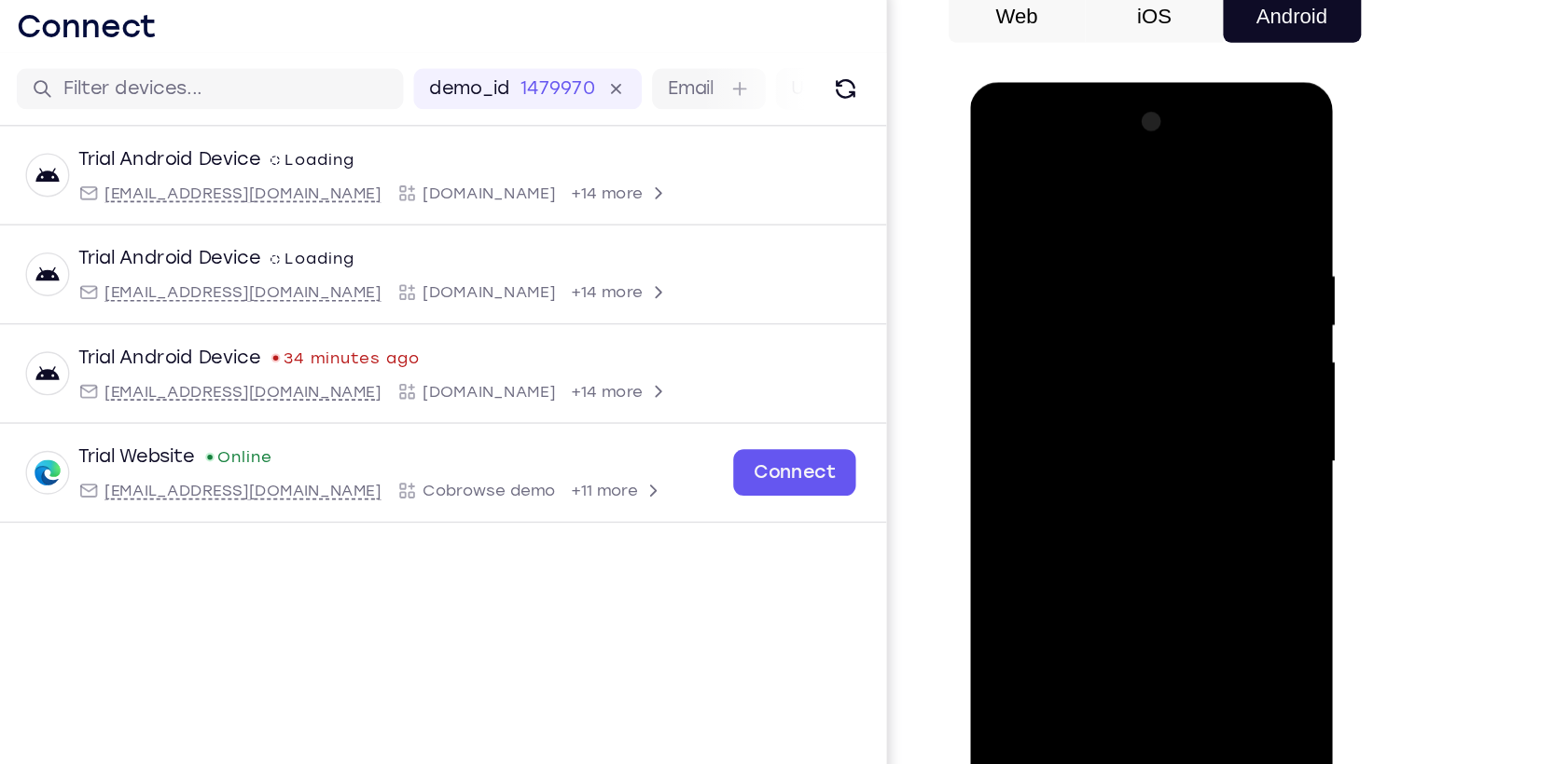
click at [1100, 612] on div at bounding box center [1101, 357] width 235 height 522
click at [1178, 527] on div at bounding box center [1101, 357] width 235 height 522
click at [1040, 168] on div at bounding box center [1101, 357] width 235 height 522
click at [1167, 335] on div at bounding box center [1101, 357] width 235 height 522
click at [1079, 395] on div at bounding box center [1101, 357] width 235 height 522
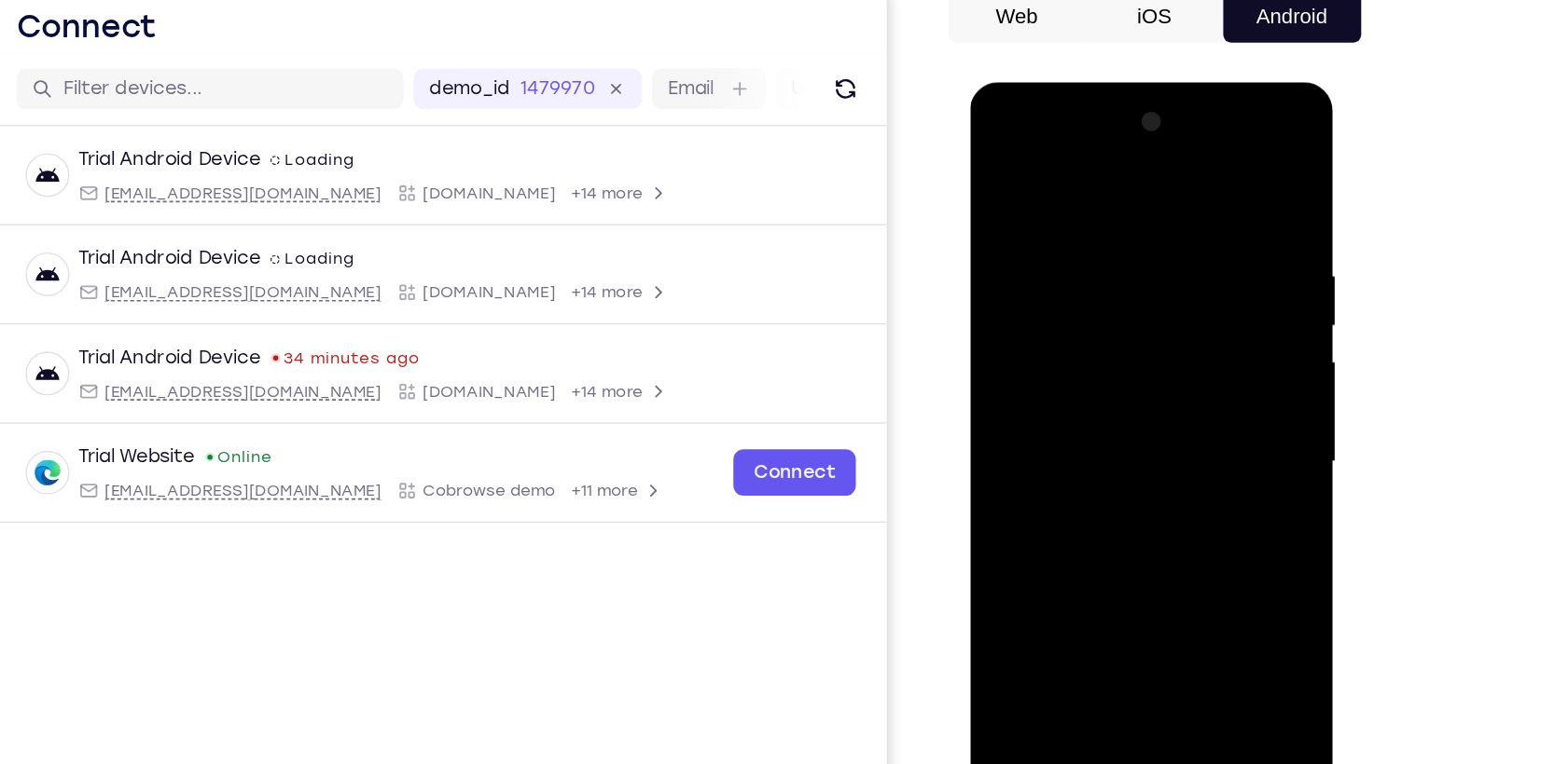
click at [1069, 328] on div at bounding box center [1101, 357] width 235 height 522
click at [1039, 289] on div at bounding box center [1101, 357] width 235 height 522
click at [1010, 322] on div at bounding box center [1101, 357] width 235 height 522
click at [1035, 350] on div at bounding box center [1101, 357] width 235 height 522
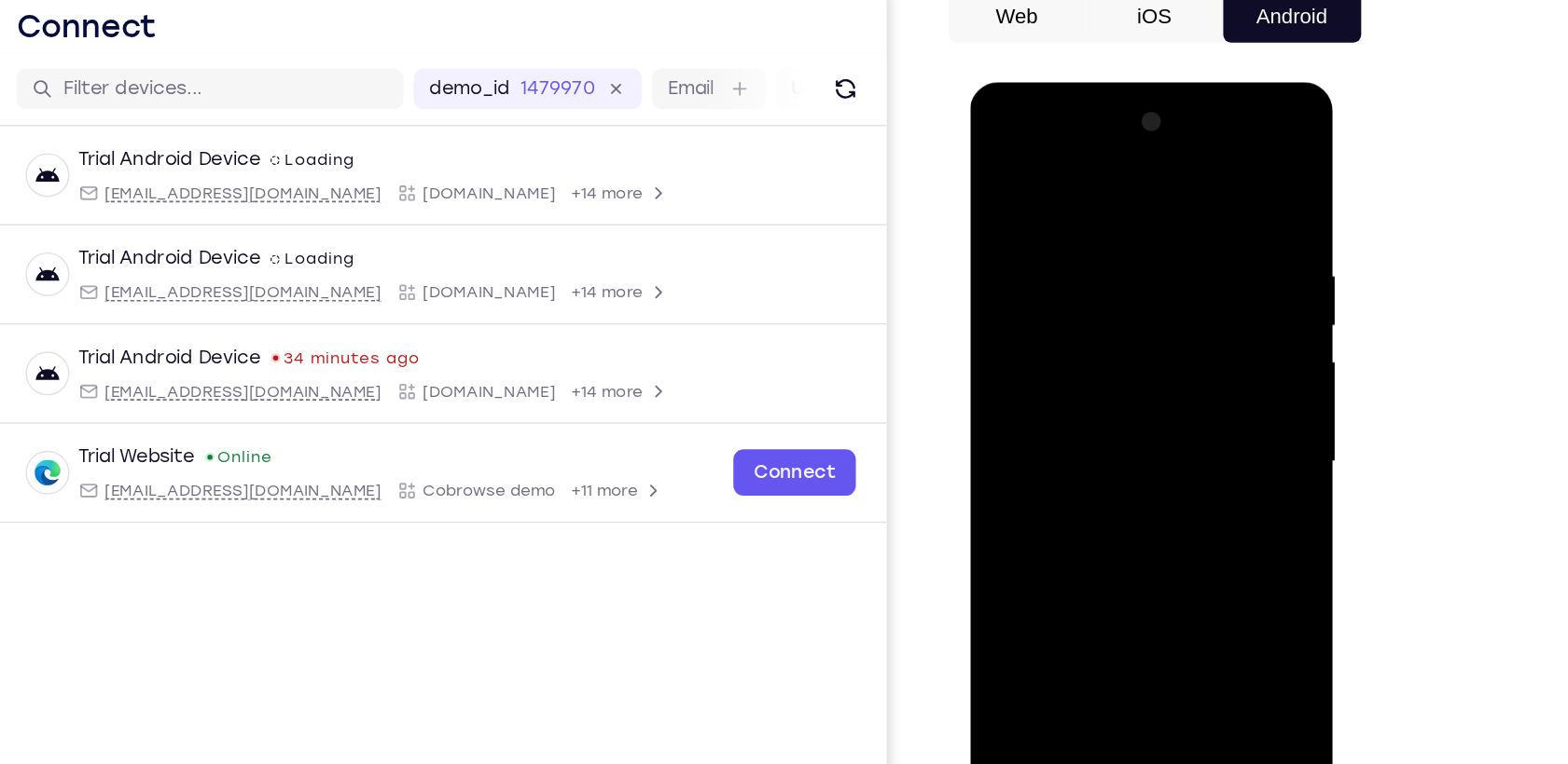
click at [1086, 406] on div at bounding box center [1101, 357] width 235 height 522
click at [1091, 415] on div at bounding box center [1101, 357] width 235 height 522
click at [1098, 432] on div at bounding box center [1101, 357] width 235 height 522
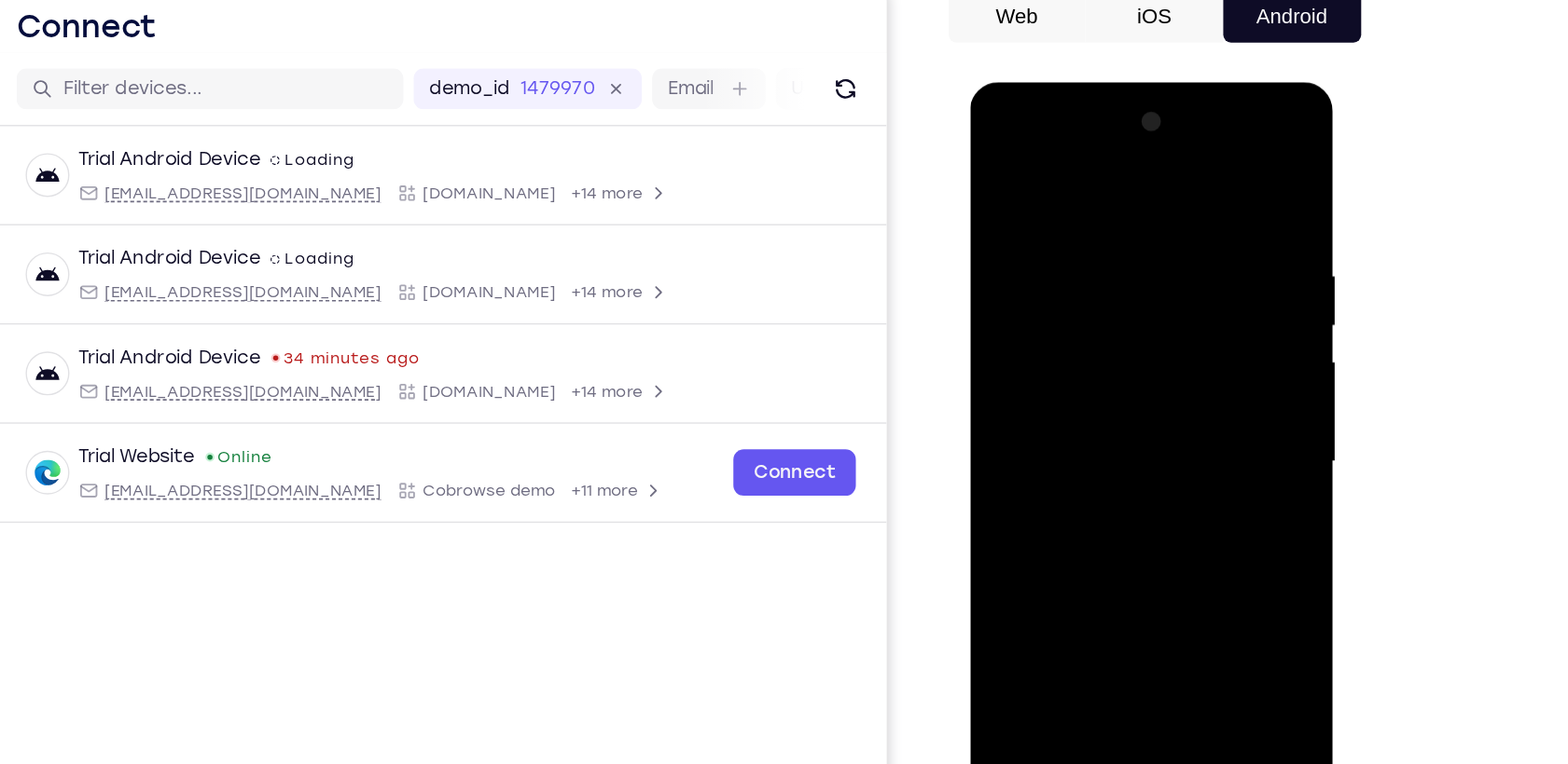
click at [1181, 570] on div at bounding box center [1101, 357] width 235 height 522
click at [1014, 572] on div at bounding box center [1101, 357] width 235 height 522
drag, startPoint x: 1144, startPoint y: 440, endPoint x: 1143, endPoint y: 331, distance: 109.0
click at [1143, 331] on div at bounding box center [1101, 357] width 235 height 522
click at [1210, 332] on div at bounding box center [1101, 357] width 235 height 522
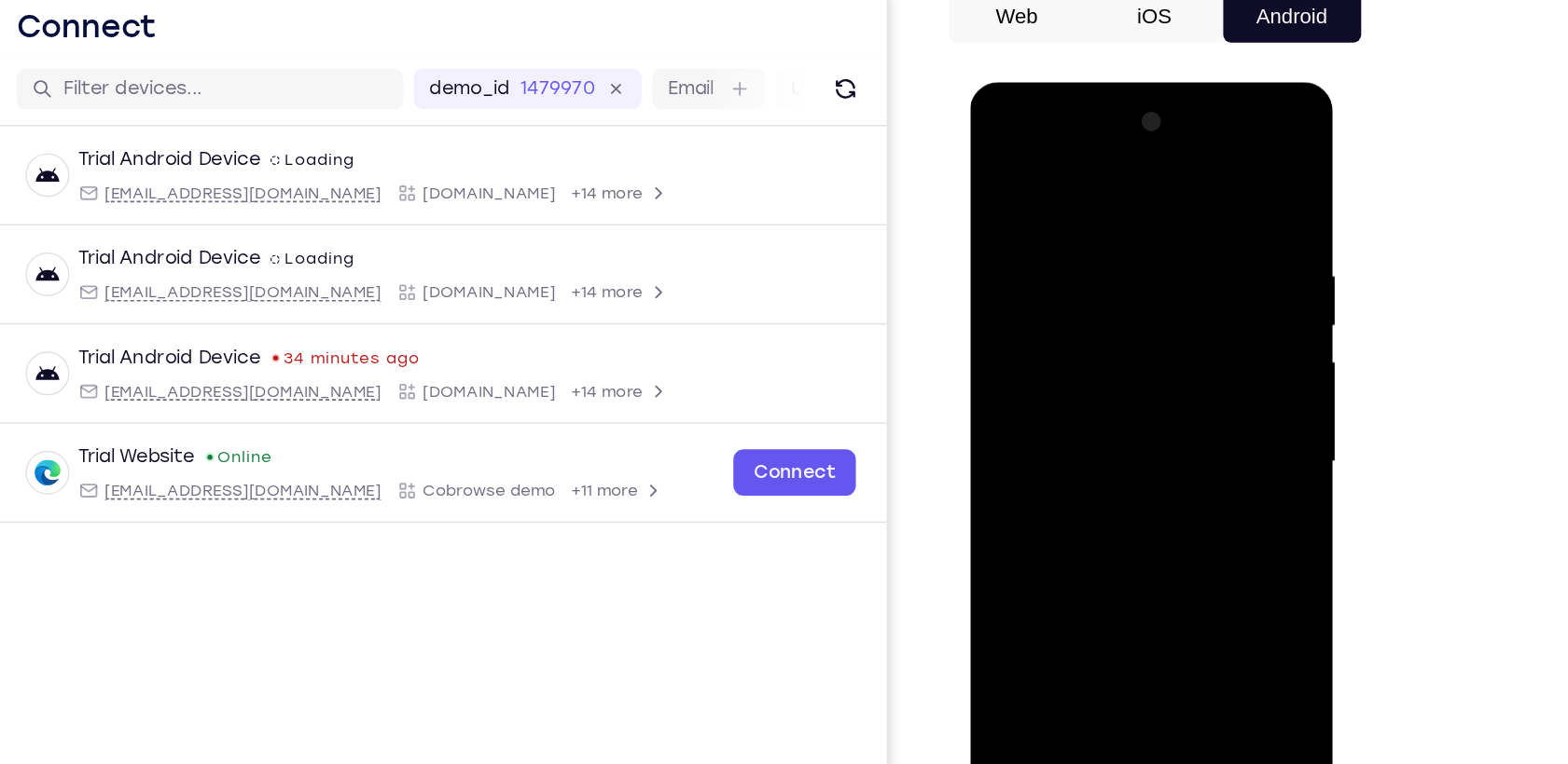
click at [1210, 332] on div at bounding box center [1101, 357] width 235 height 522
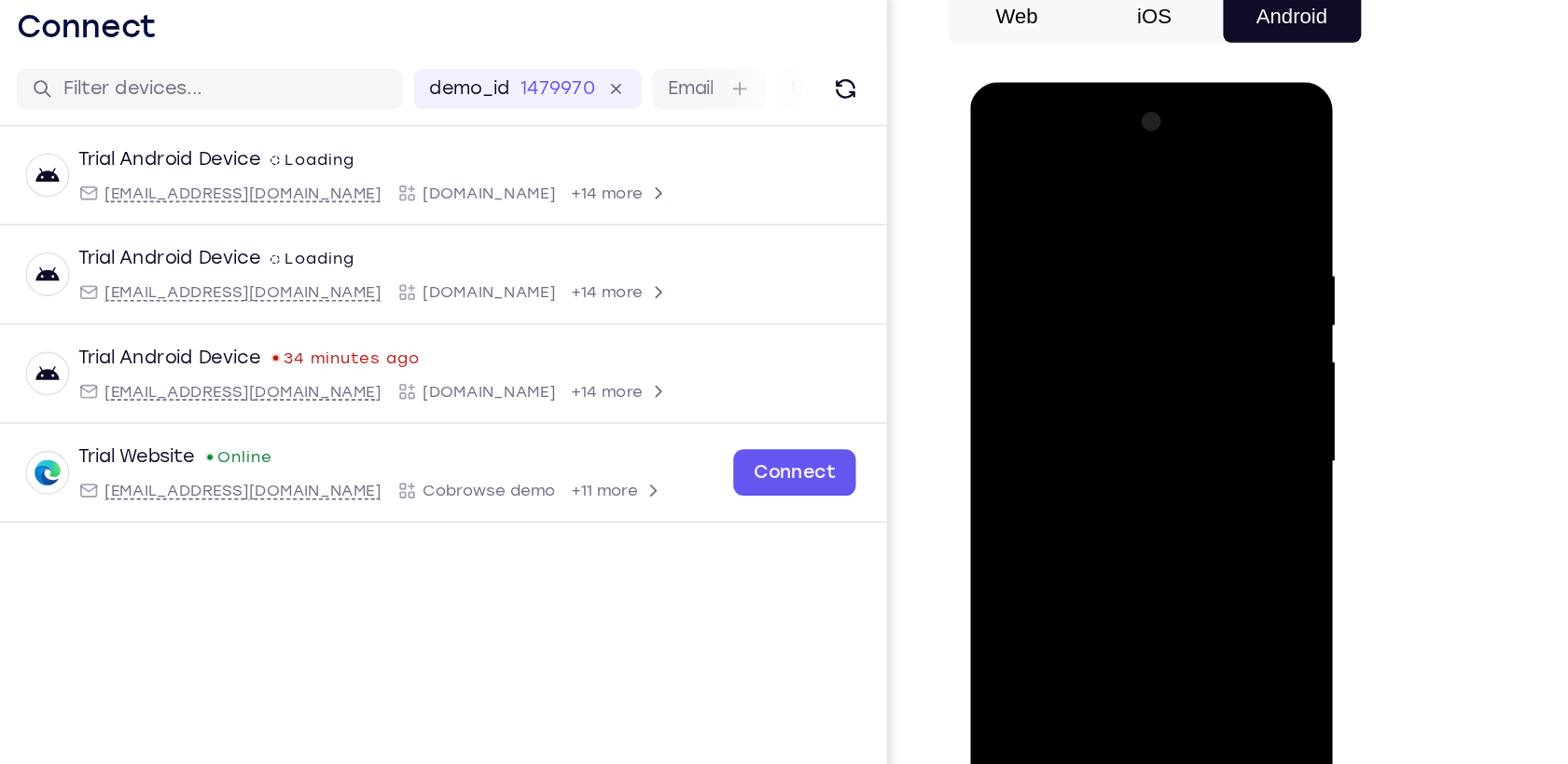
click at [1210, 332] on div at bounding box center [1101, 357] width 235 height 522
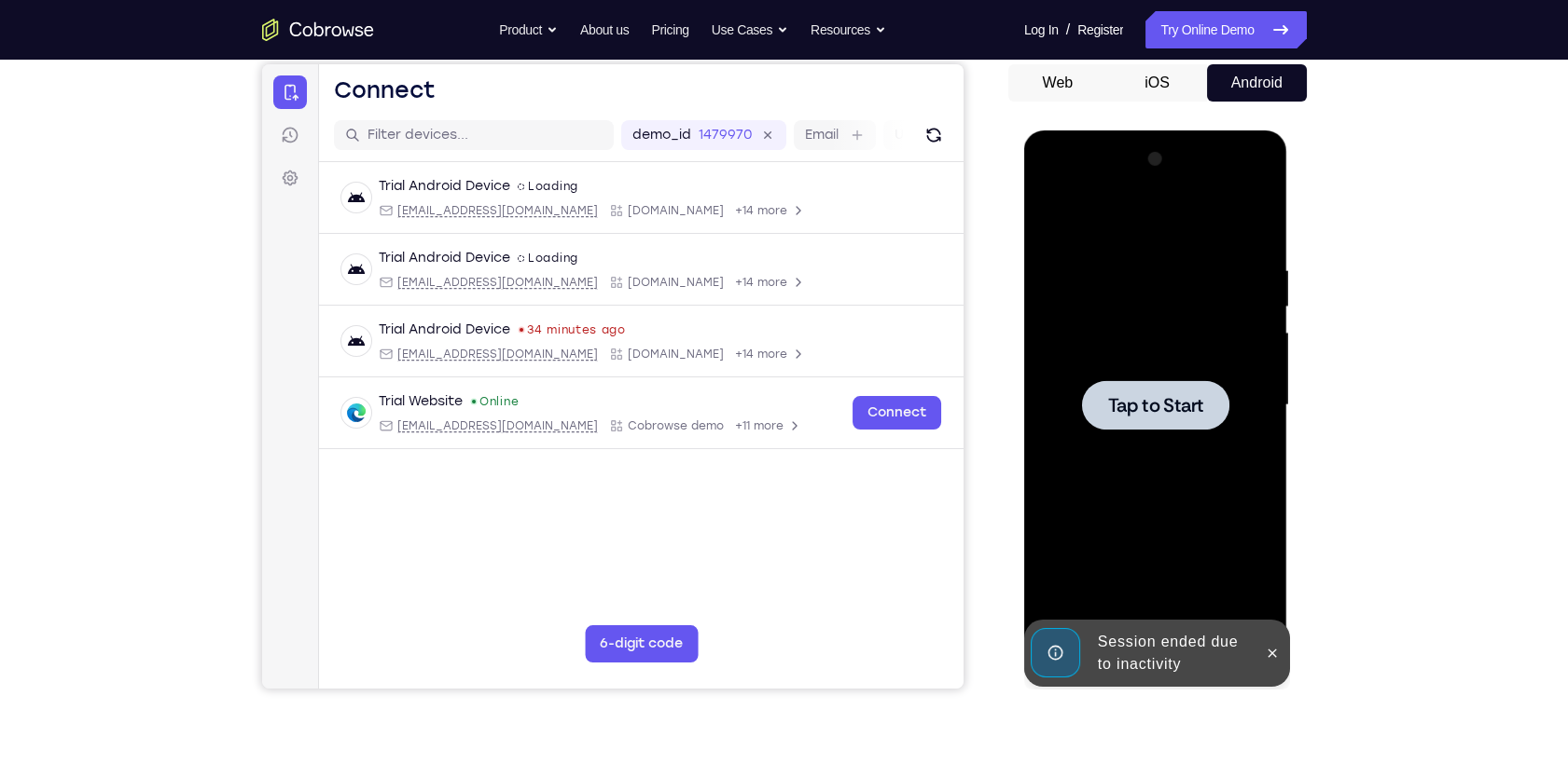
scroll to position [23, 0]
